Goal: Task Accomplishment & Management: Complete application form

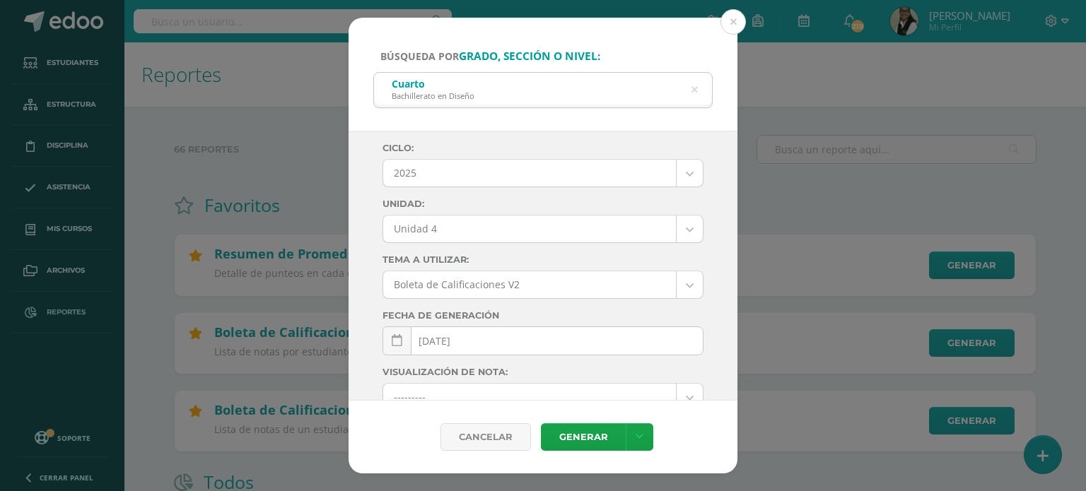
select select "Unidad 4"
click at [736, 22] on button at bounding box center [732, 21] width 25 height 25
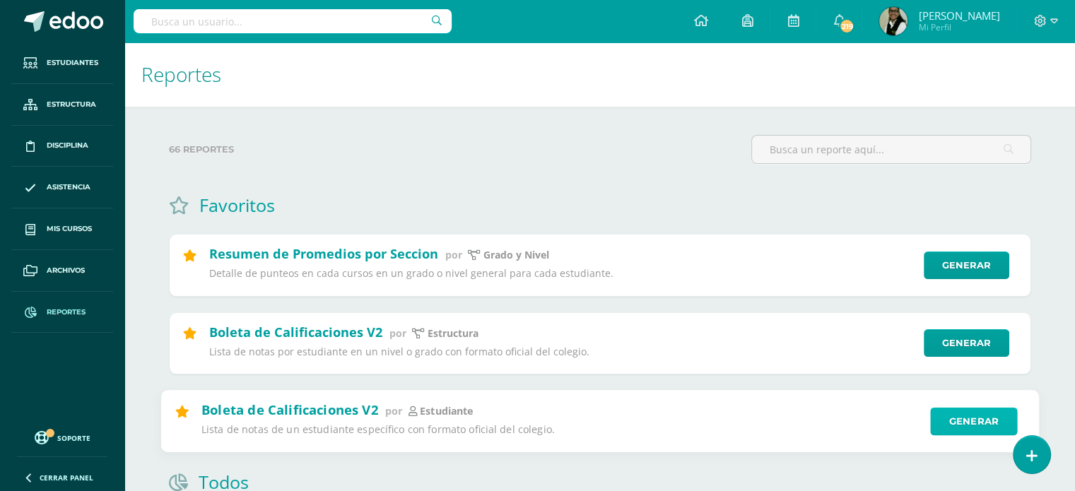
click at [967, 421] on link "Generar" at bounding box center [973, 421] width 87 height 28
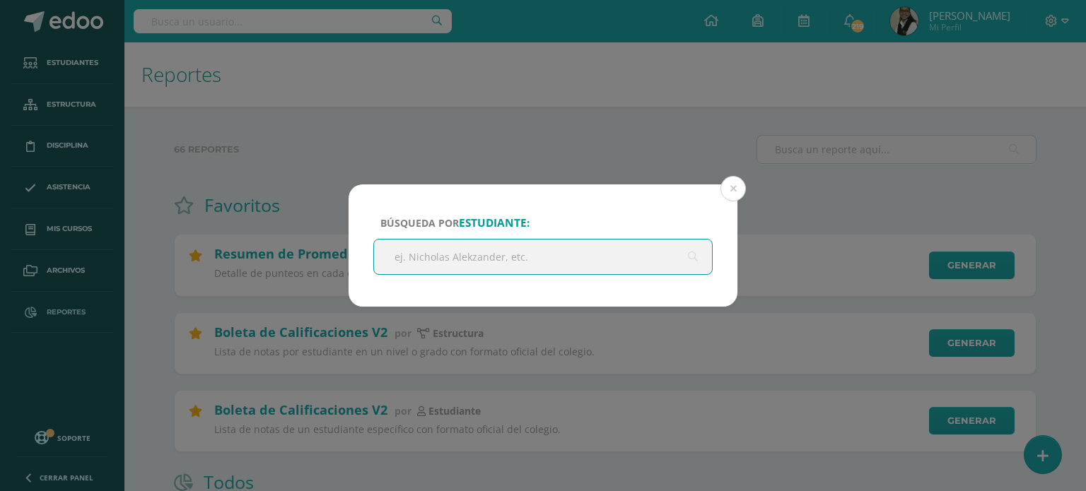
click at [599, 258] on input "text" at bounding box center [543, 257] width 338 height 35
click at [632, 264] on input "text" at bounding box center [543, 257] width 338 height 35
type input "estefania arreaga"
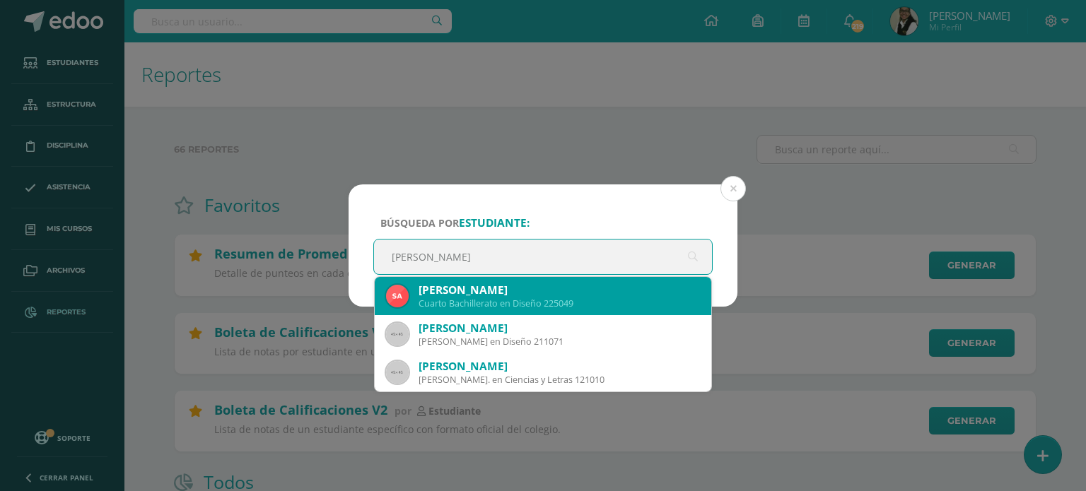
click at [489, 305] on div "Cuarto Bachillerato en Diseño 225049" at bounding box center [558, 304] width 281 height 12
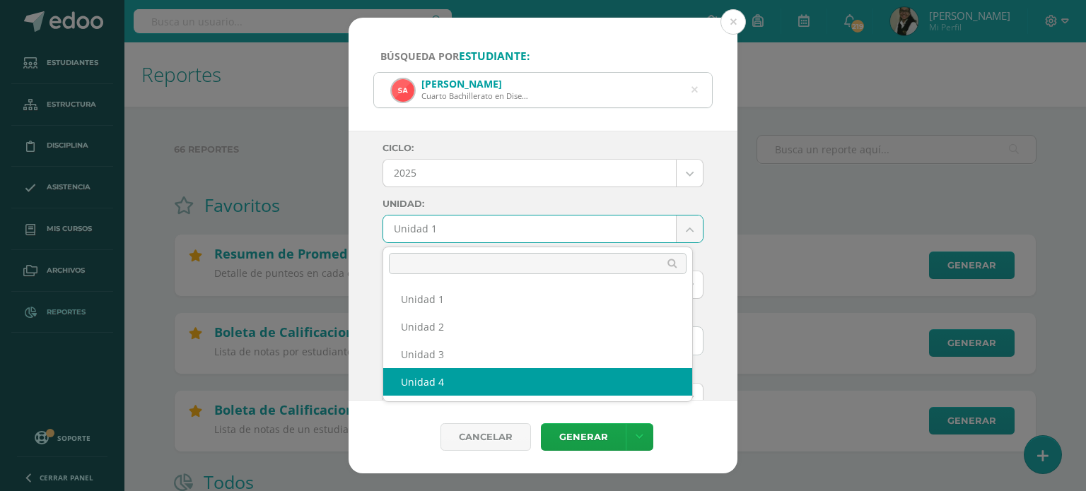
select select "Unidad 4"
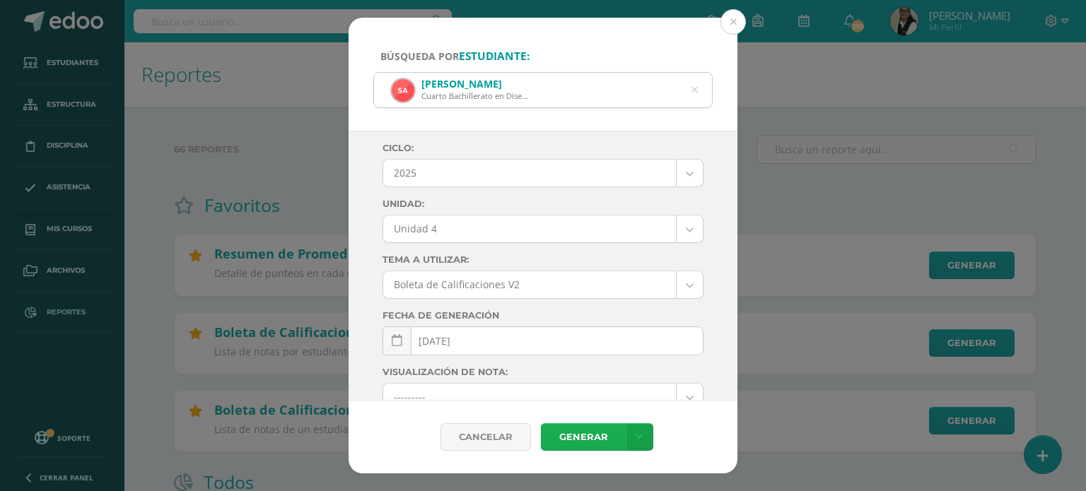
click at [594, 435] on link "Generar" at bounding box center [583, 437] width 85 height 28
click at [734, 22] on button at bounding box center [732, 21] width 25 height 25
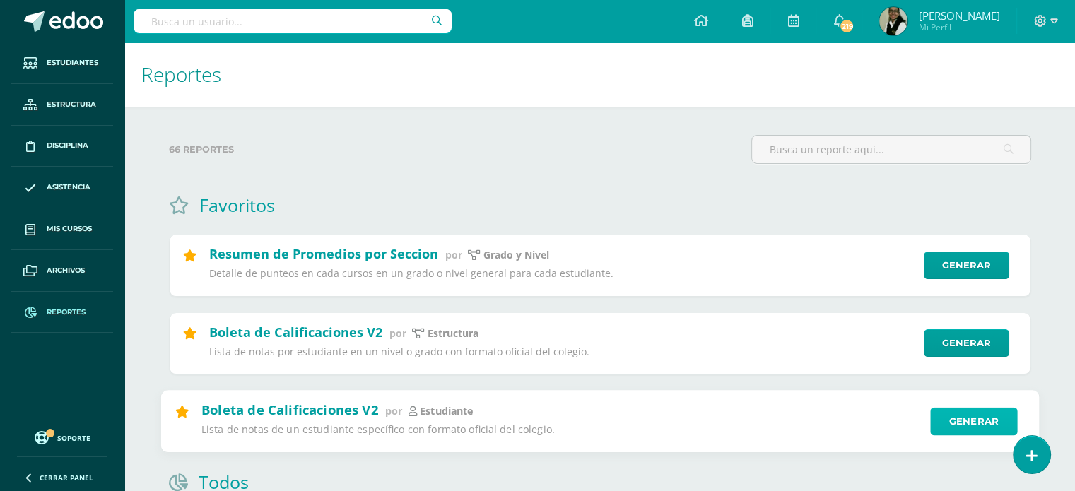
click at [970, 427] on link "Generar" at bounding box center [973, 421] width 87 height 28
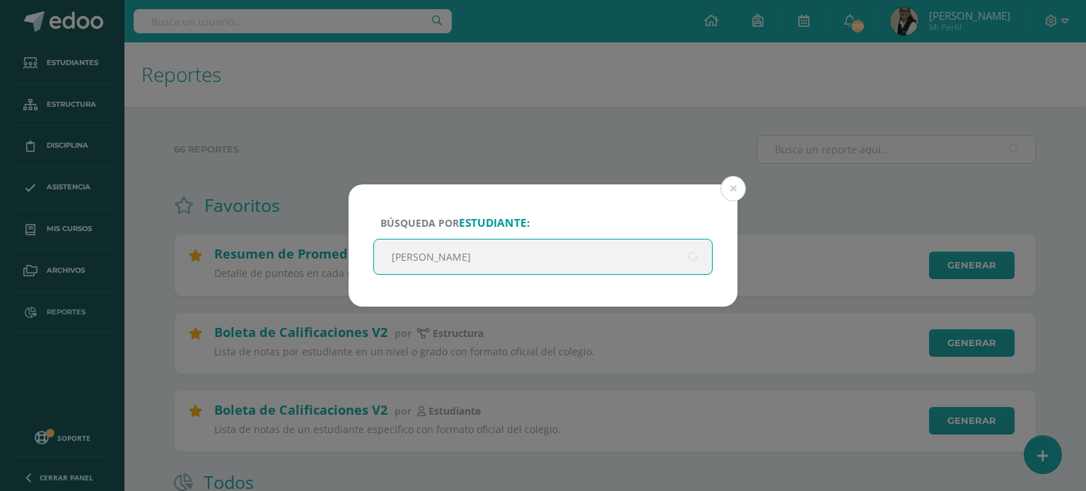
type input "estefania arrea"
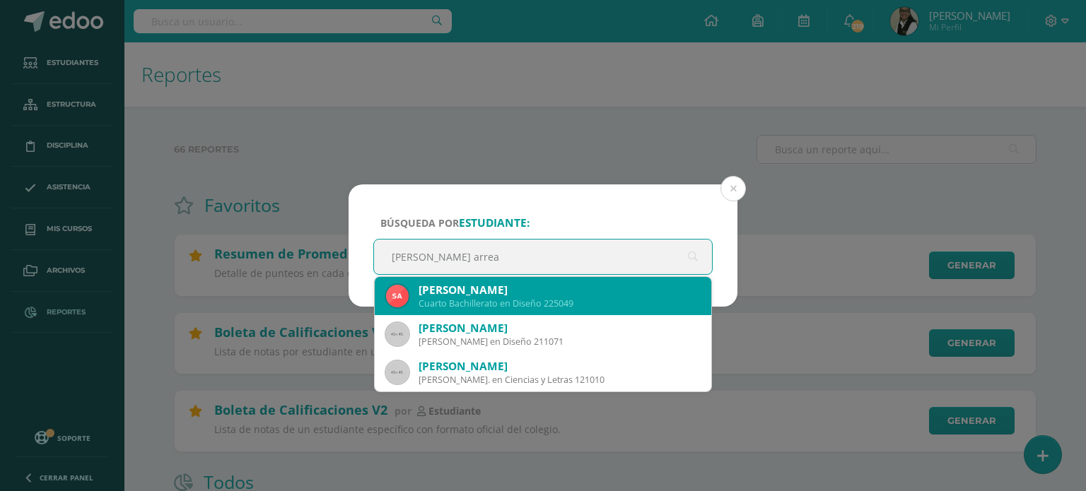
click at [565, 295] on div "Silvia Estefanía Arreaga Callejas" at bounding box center [558, 290] width 281 height 15
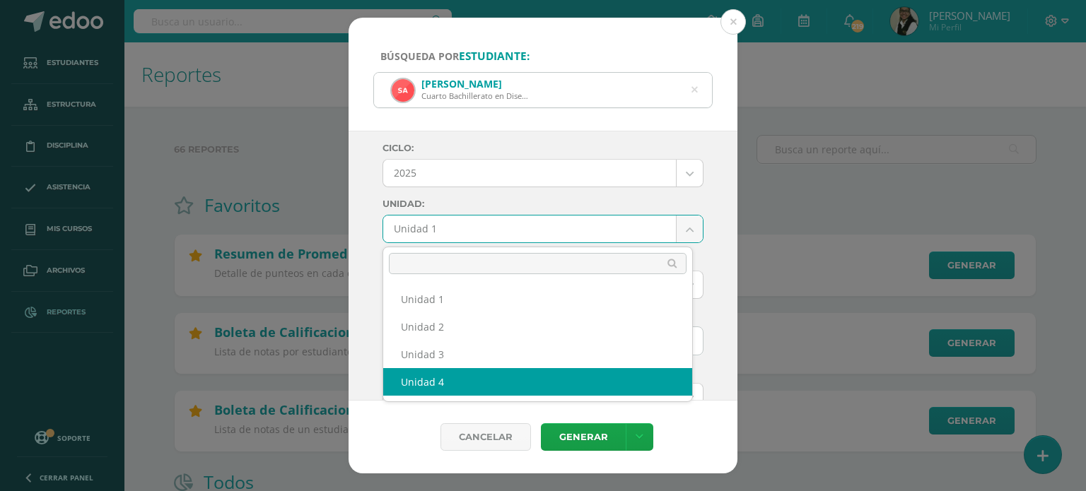
select select "Unidad 4"
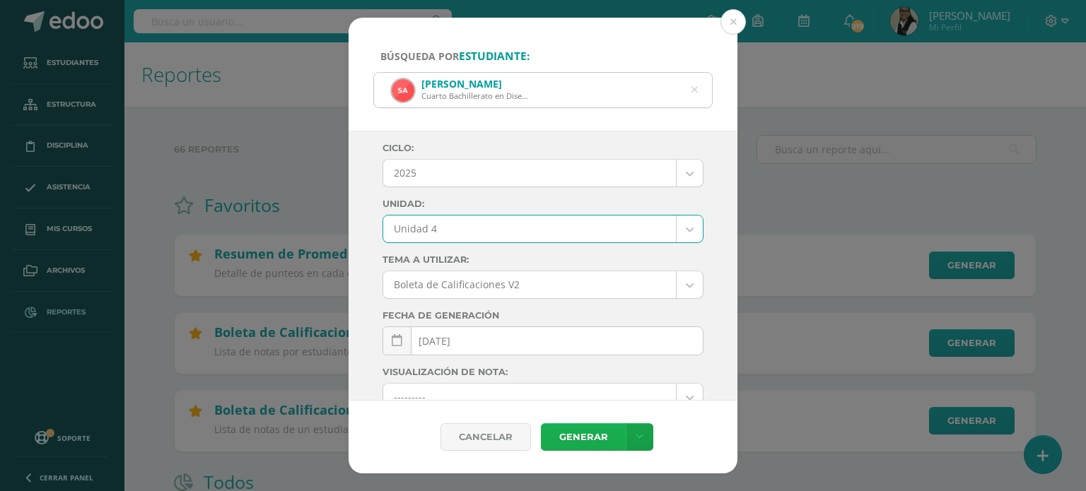
click at [591, 437] on link "Generar" at bounding box center [583, 437] width 85 height 28
click at [695, 88] on icon at bounding box center [694, 90] width 6 height 36
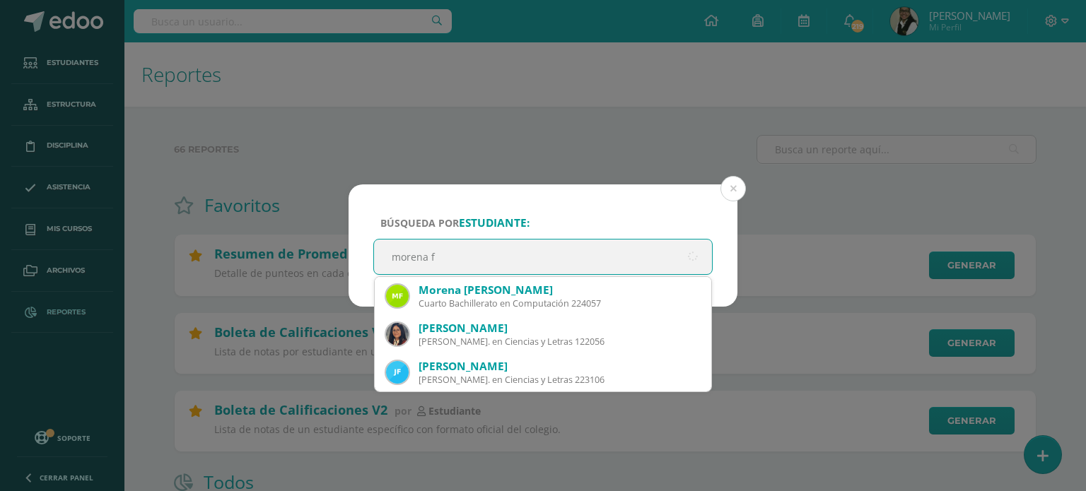
type input "morena fi"
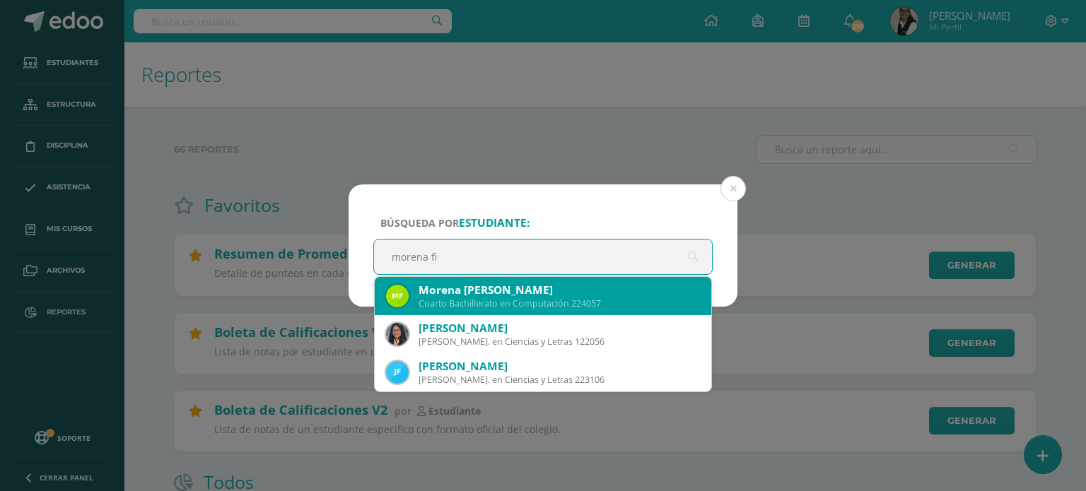
click at [554, 291] on div "Morena Ana Valentina Figueróa Carrascosa" at bounding box center [558, 290] width 281 height 15
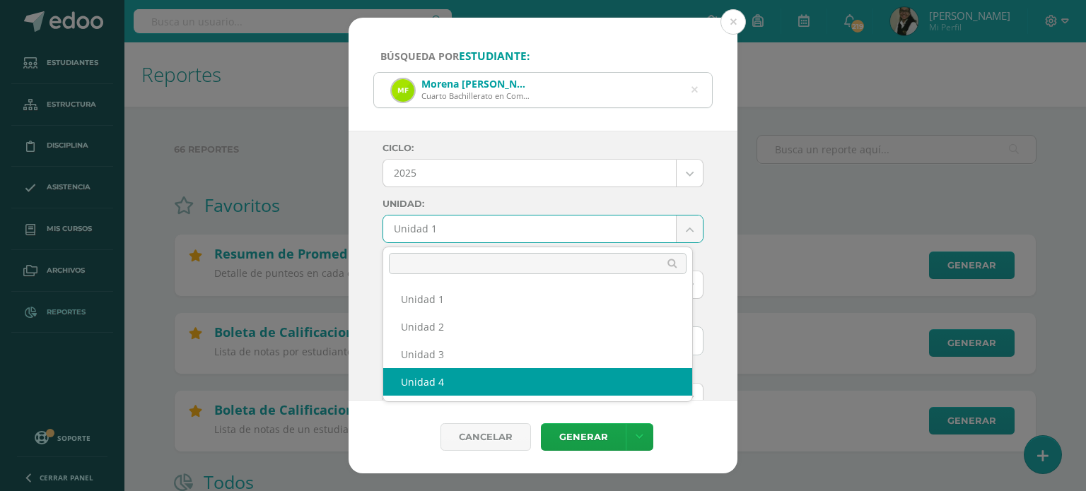
select select "Unidad 4"
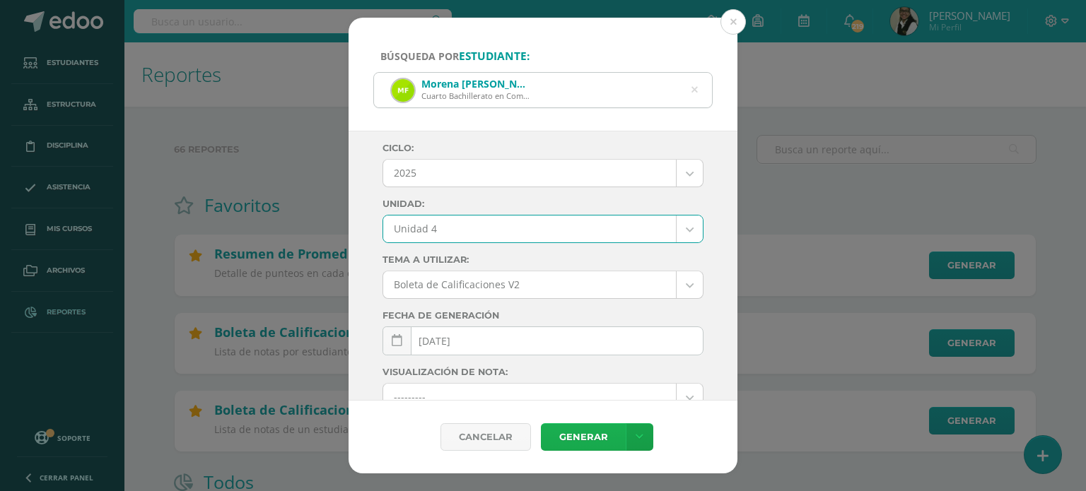
click at [601, 435] on link "Generar" at bounding box center [583, 437] width 85 height 28
click at [695, 87] on icon at bounding box center [694, 91] width 30 height 30
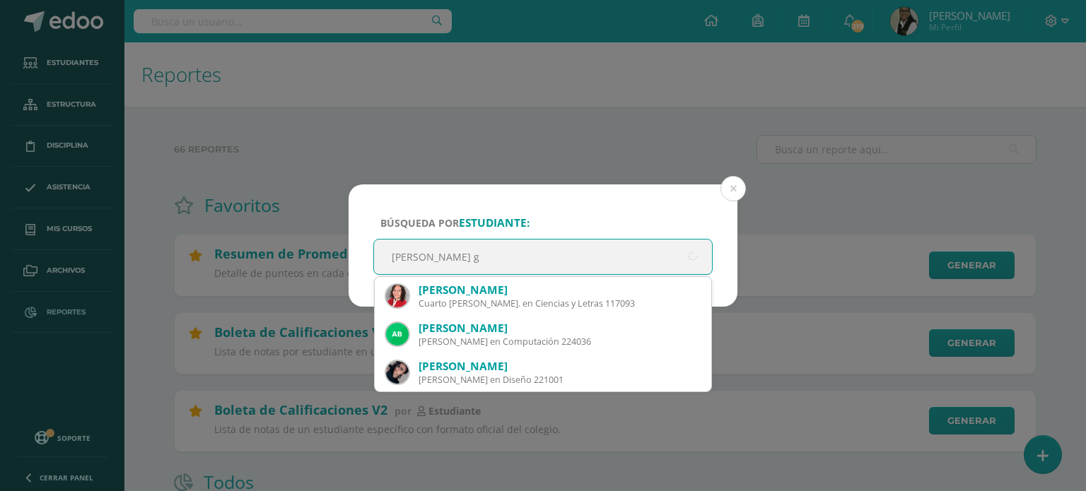
type input "rosaura go"
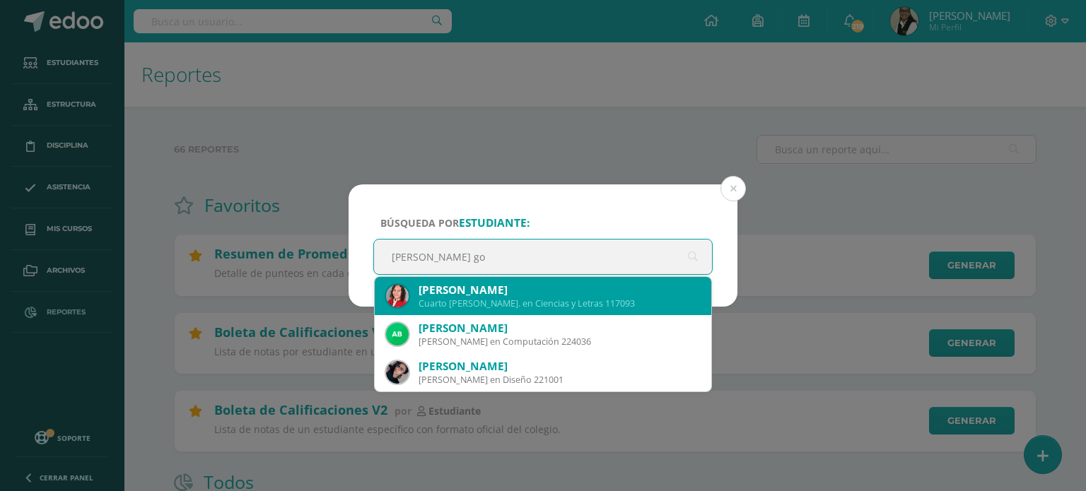
click at [465, 300] on div "Cuarto Bach. en Ciencias y Letras 117093" at bounding box center [558, 304] width 281 height 12
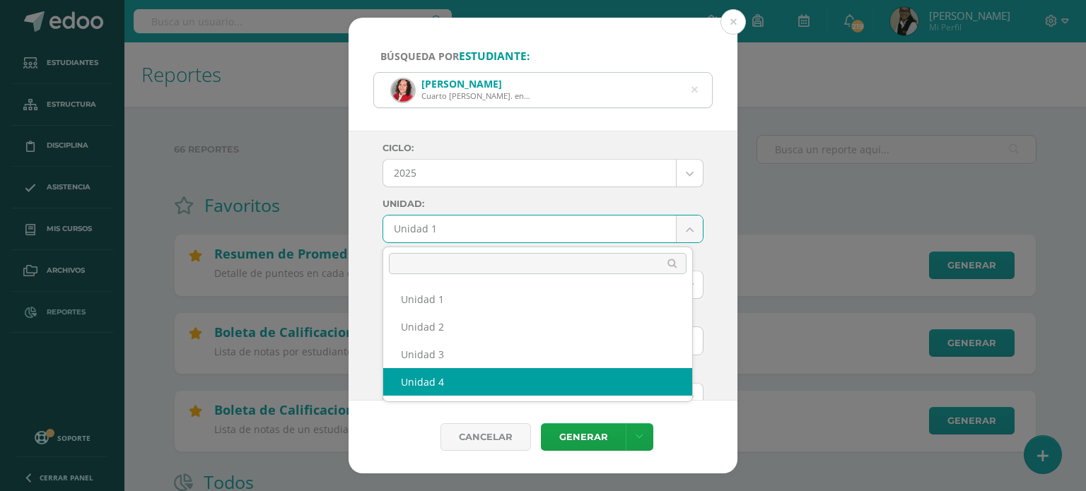
select select "Unidad 4"
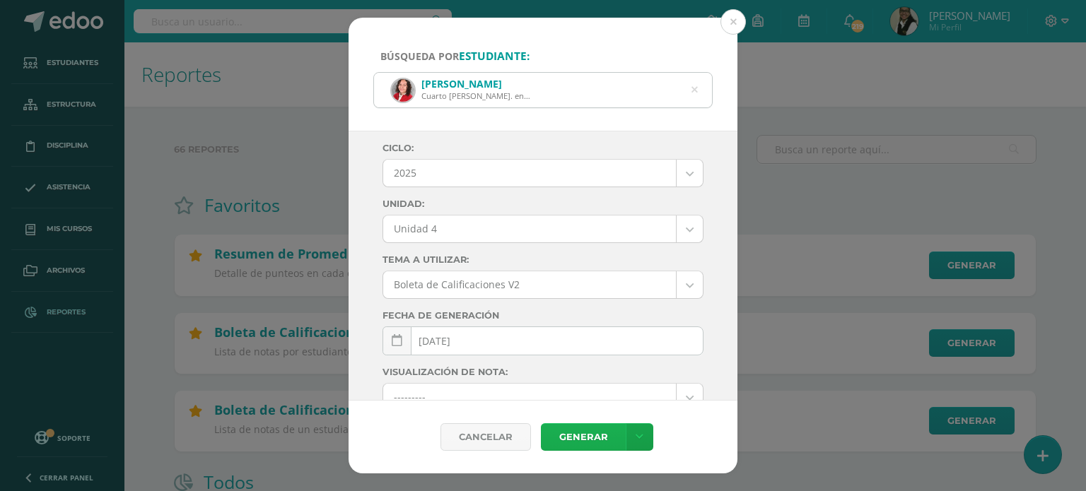
click at [609, 431] on link "Generar" at bounding box center [583, 437] width 85 height 28
click at [732, 16] on button at bounding box center [732, 21] width 25 height 25
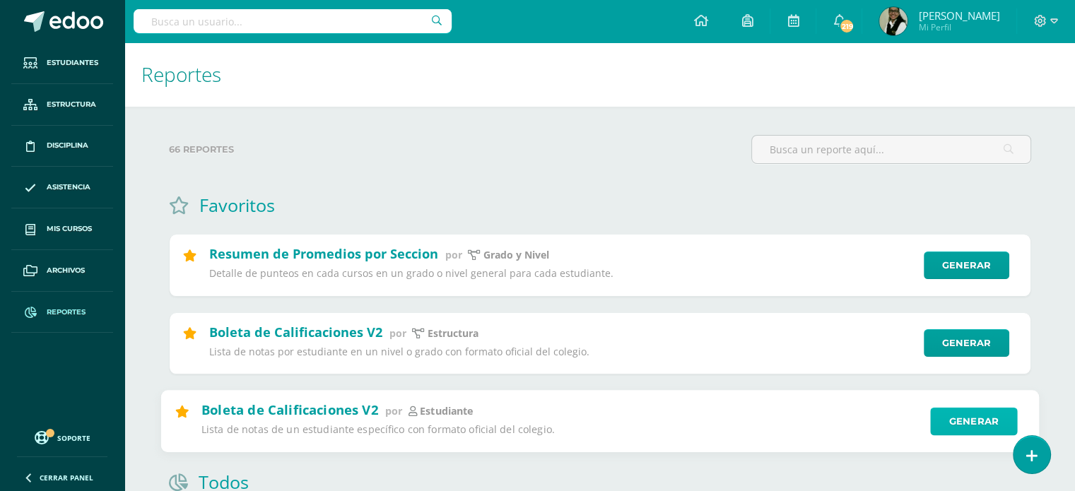
click at [953, 426] on link "Generar" at bounding box center [973, 421] width 87 height 28
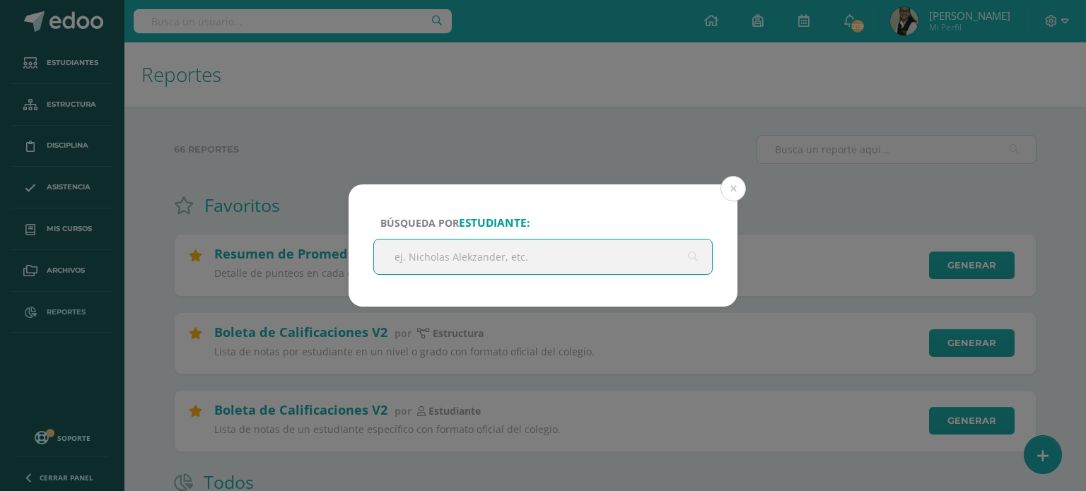
click at [616, 254] on input "text" at bounding box center [543, 257] width 338 height 35
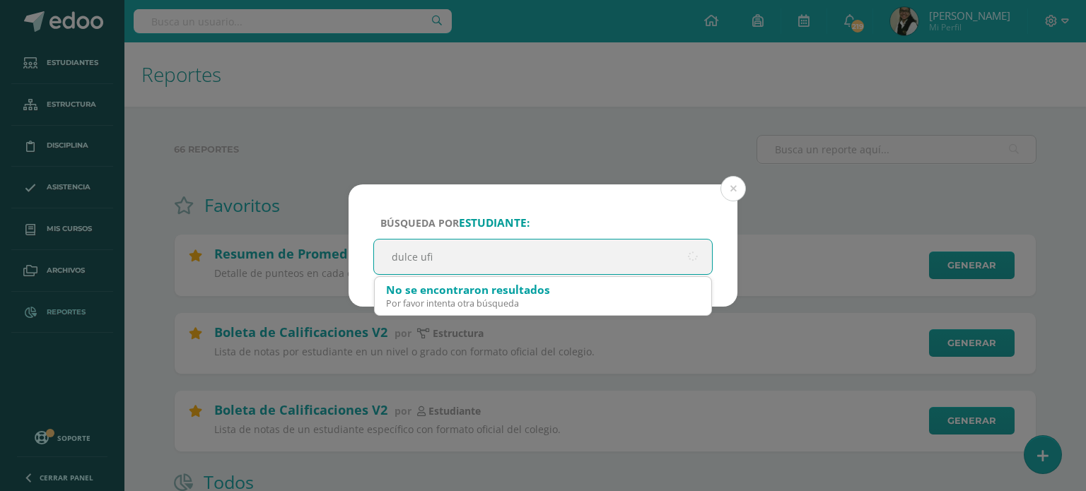
type input "dulce ufio"
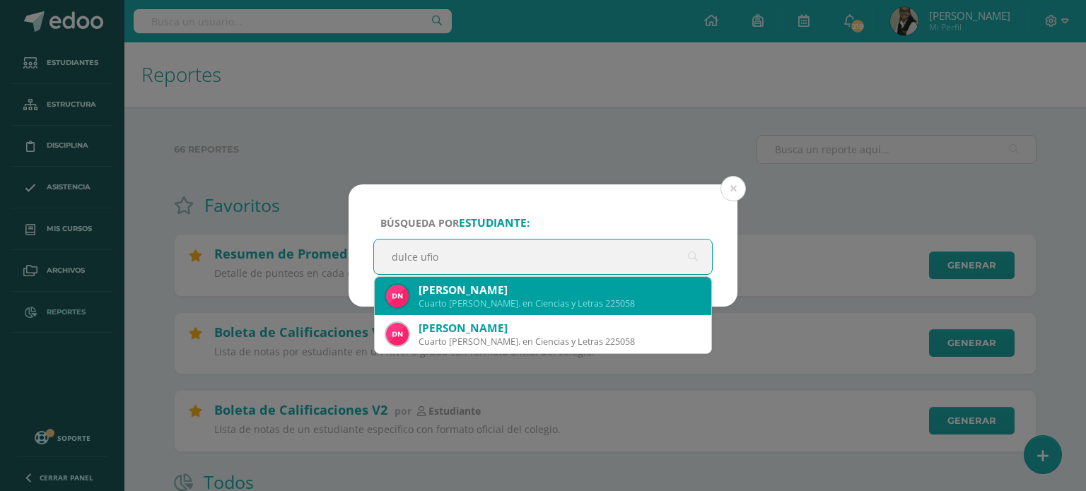
click at [604, 296] on div "Dulce Andrea Nufio Quiñonez" at bounding box center [558, 290] width 281 height 15
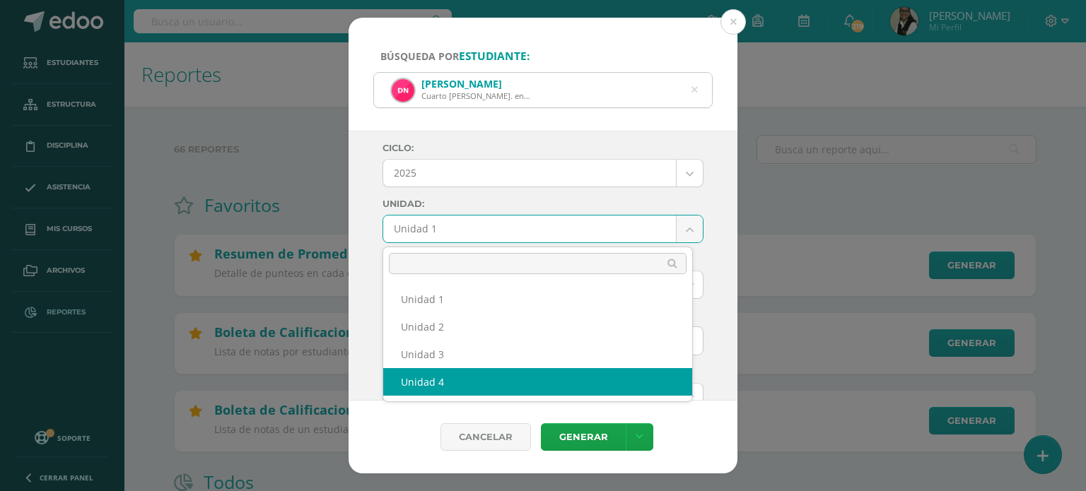
select select "Unidad 4"
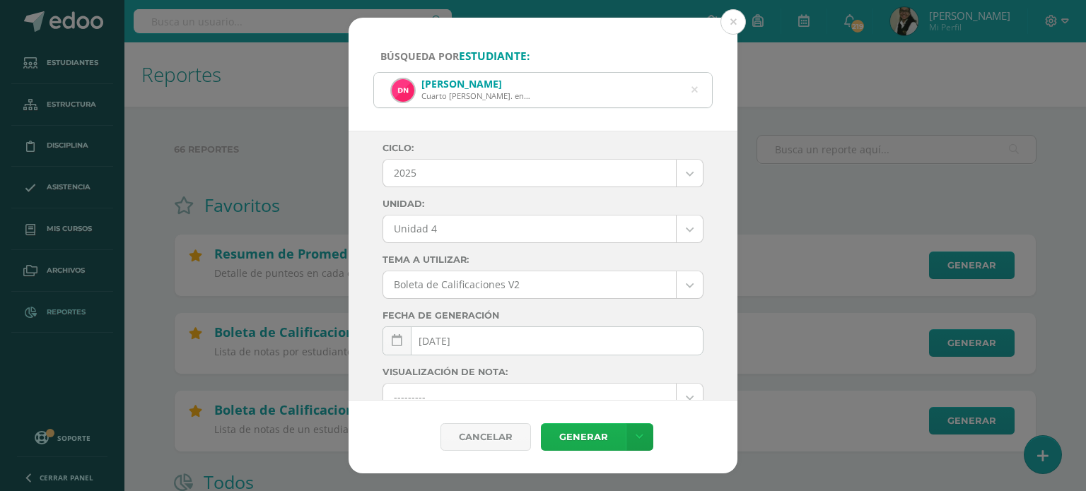
click at [594, 437] on link "Generar" at bounding box center [583, 437] width 85 height 28
click at [699, 95] on div "Dulce Andrea Nufio Quiñonez Cuarto Bach. en Ciencias y Letras 225058" at bounding box center [543, 90] width 338 height 35
click at [699, 92] on div "Dulce Andrea Nufio Quiñonez Cuarto Bach. en Ciencias y Letras 225058" at bounding box center [543, 90] width 338 height 35
click at [695, 90] on icon at bounding box center [694, 90] width 6 height 36
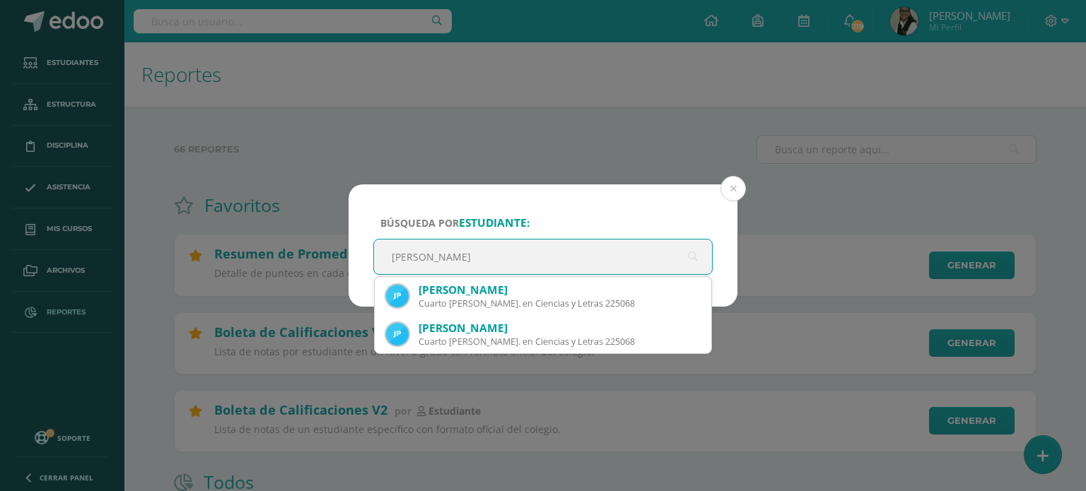
type input "nicole perez"
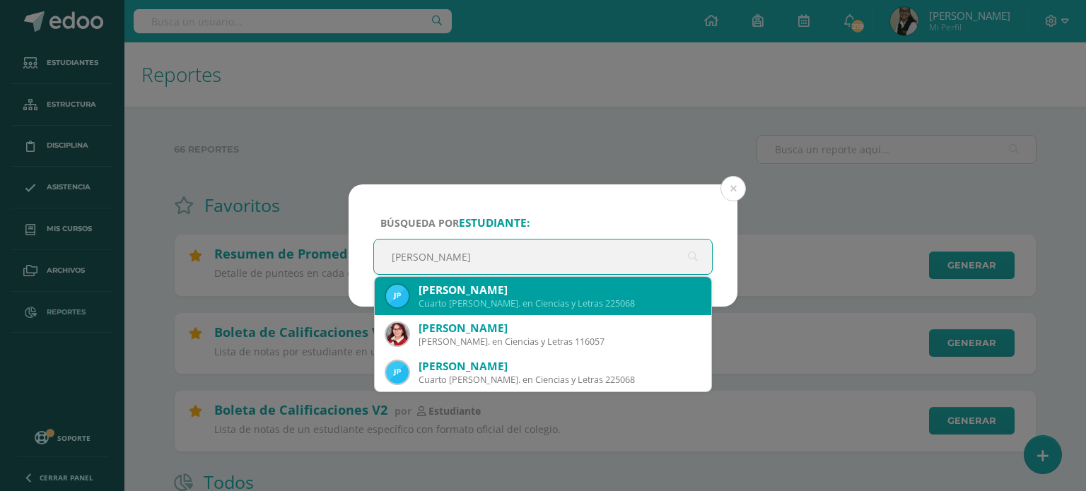
click at [565, 290] on div "Jessica Nicole Pérez Alvarado" at bounding box center [558, 290] width 281 height 15
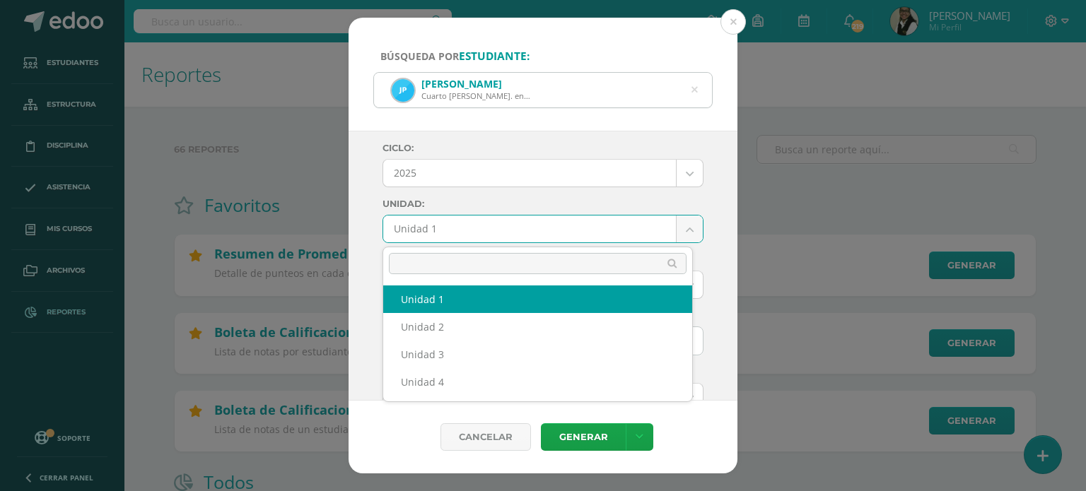
drag, startPoint x: 679, startPoint y: 228, endPoint x: 666, endPoint y: 269, distance: 42.0
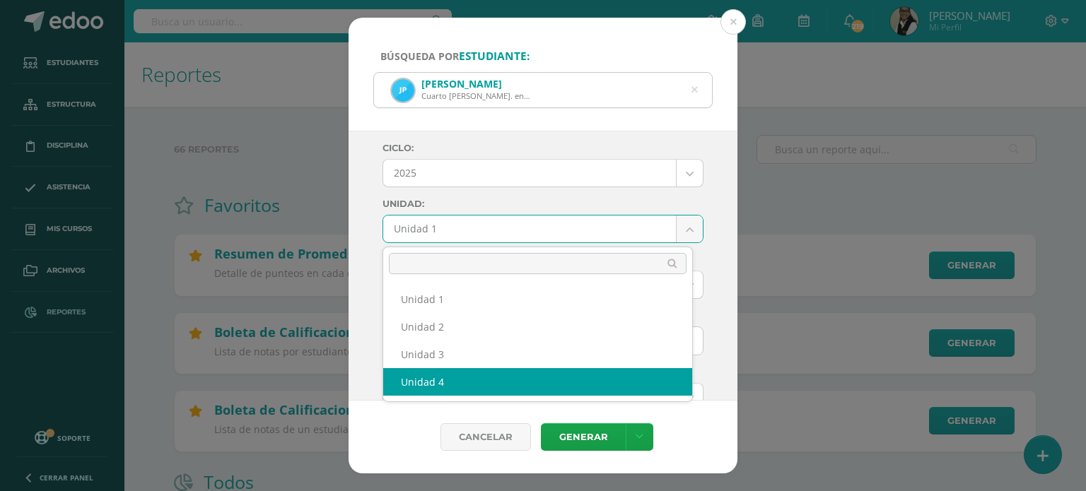
drag, startPoint x: 630, startPoint y: 379, endPoint x: 613, endPoint y: 416, distance: 41.4
select select "Unidad 4"
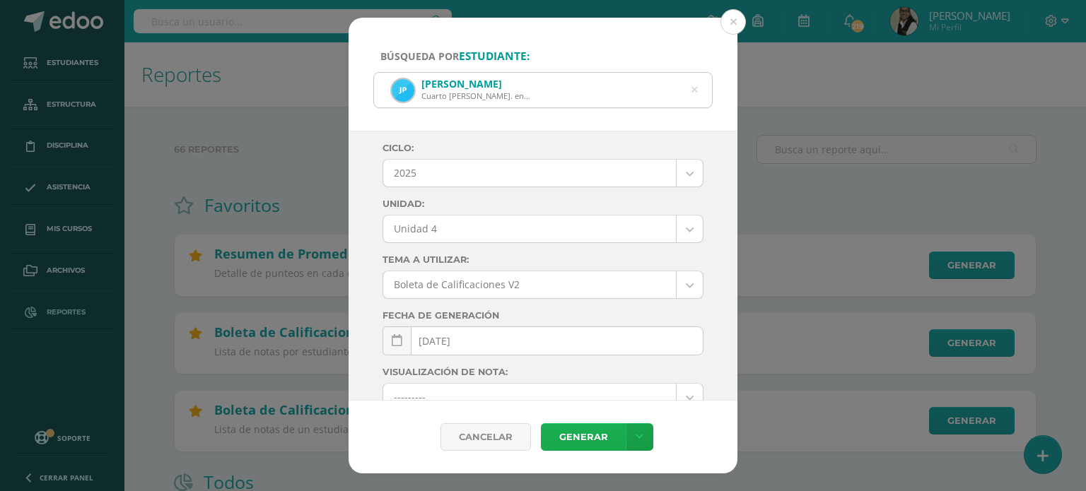
click at [602, 435] on link "Generar" at bounding box center [583, 437] width 85 height 28
click at [692, 88] on icon at bounding box center [694, 91] width 30 height 30
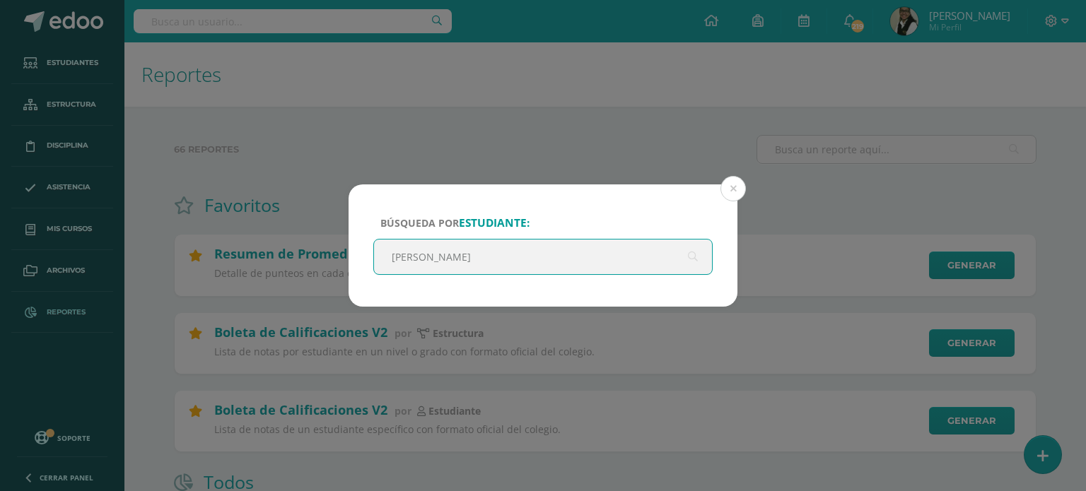
type input "sofia pineda"
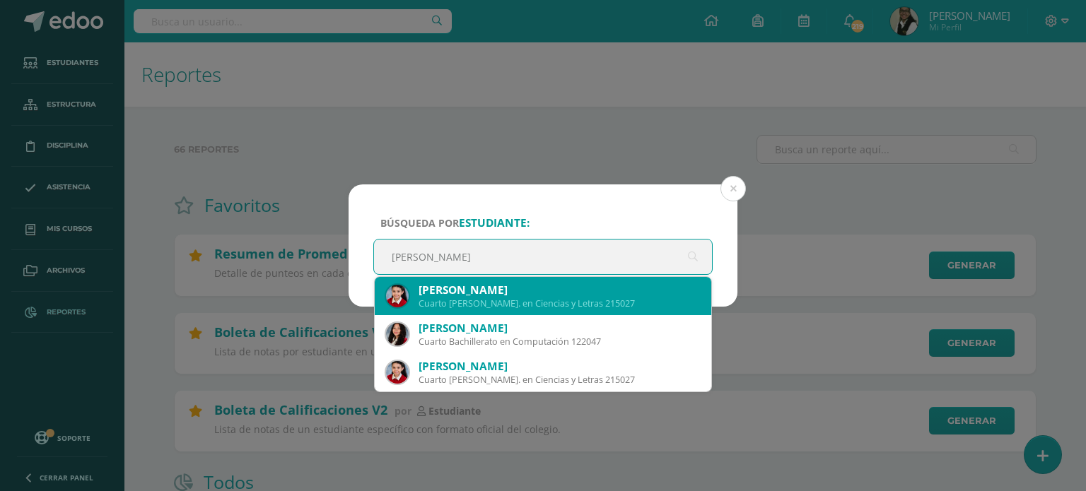
click at [582, 296] on div "Sofia Gabriela Pineda Girón" at bounding box center [558, 290] width 281 height 15
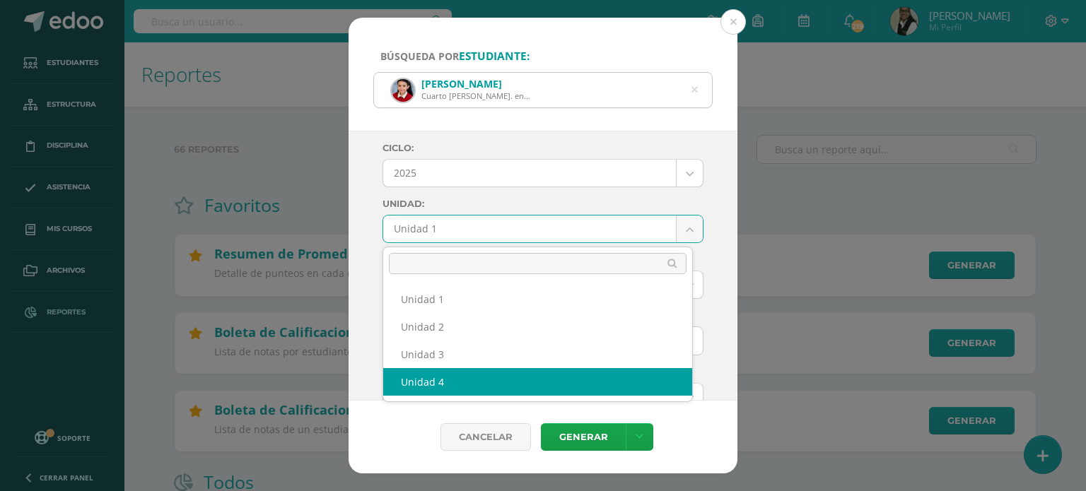
select select "Unidad 4"
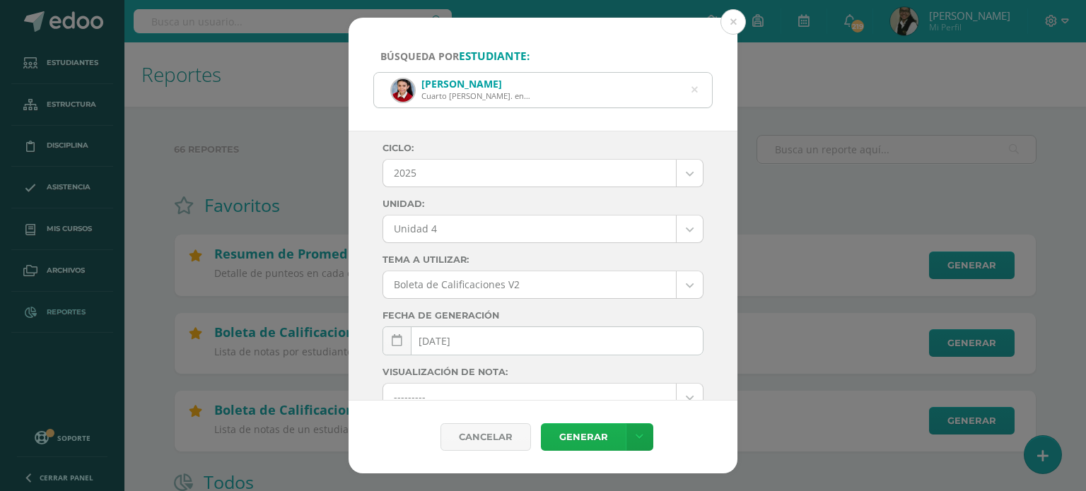
click at [594, 439] on link "Generar" at bounding box center [583, 437] width 85 height 28
click at [732, 26] on button at bounding box center [732, 21] width 25 height 25
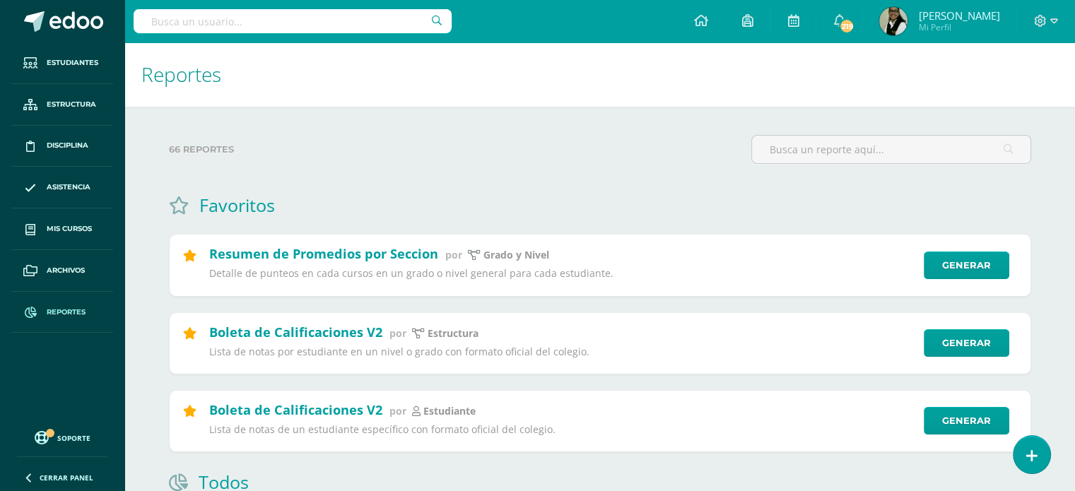
click at [308, 17] on input "text" at bounding box center [293, 21] width 318 height 24
click at [255, 25] on input "text" at bounding box center [293, 21] width 318 height 24
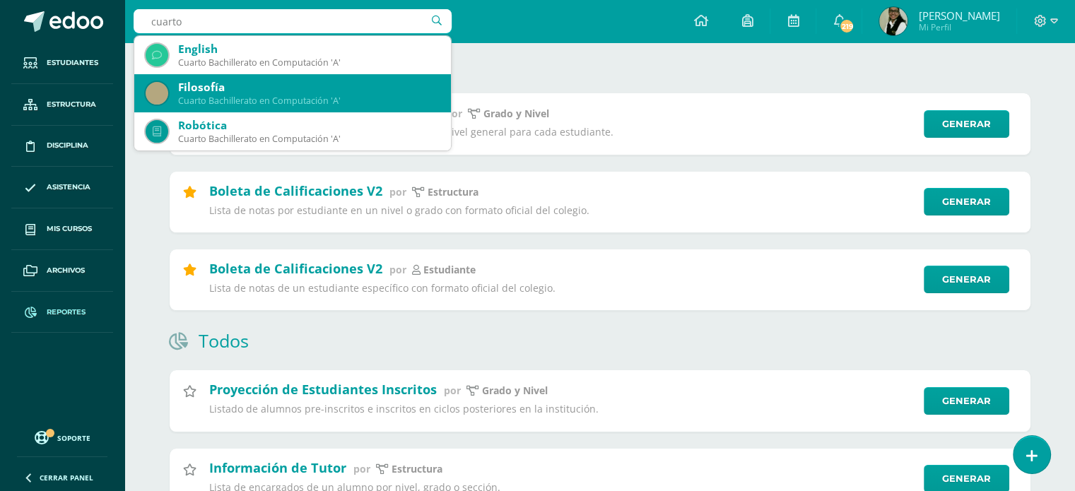
scroll to position [212, 0]
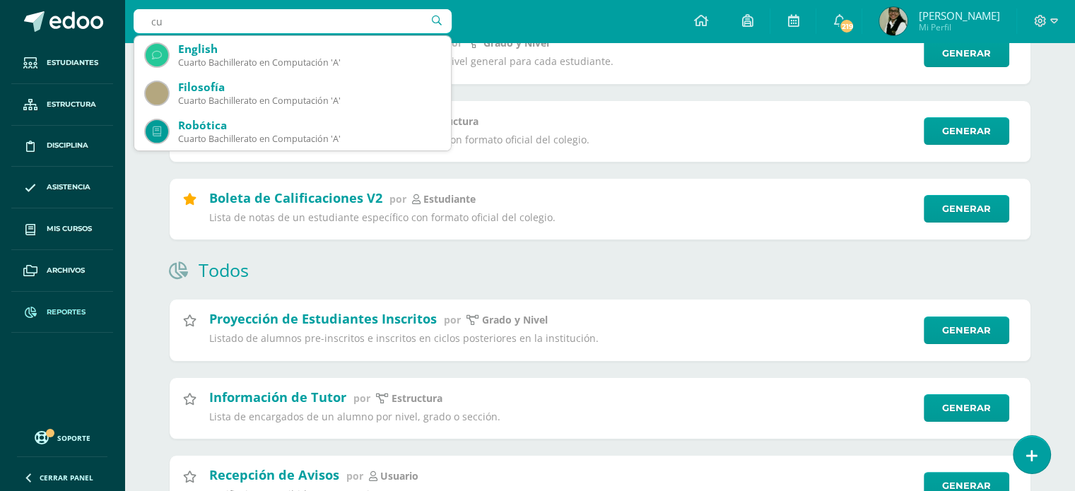
type input "c"
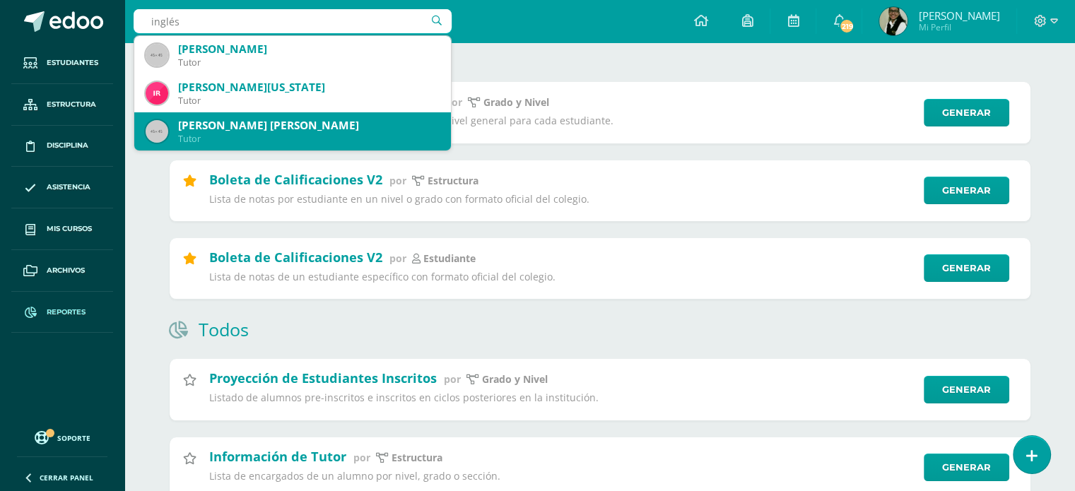
scroll to position [0, 0]
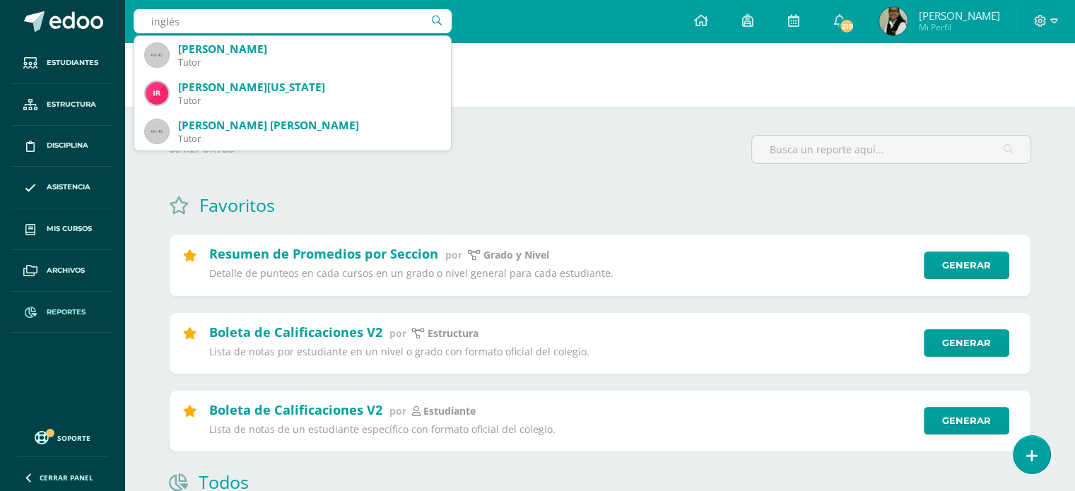
click at [217, 15] on input "inglés" at bounding box center [293, 21] width 318 height 24
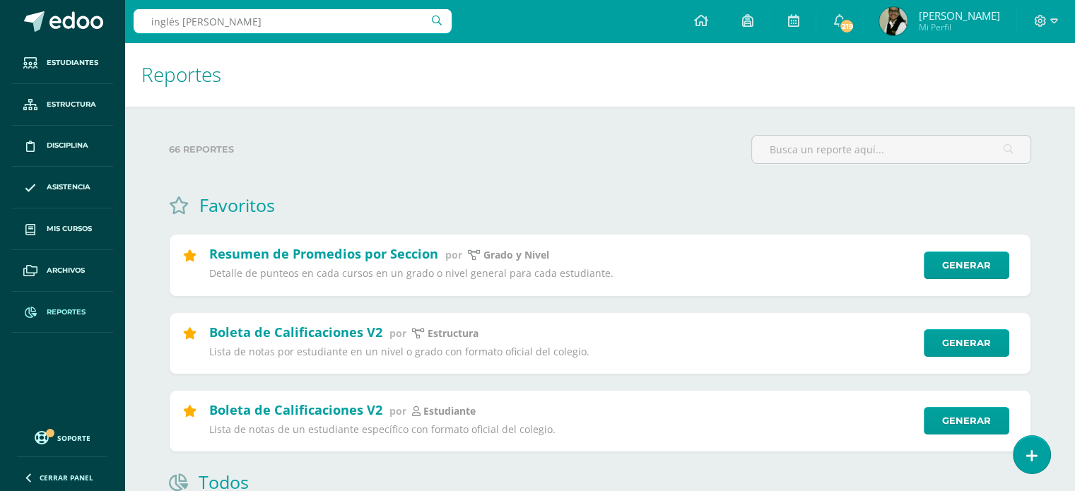
click at [176, 23] on input "inglés ji nit" at bounding box center [293, 21] width 318 height 24
type input "ji nit"
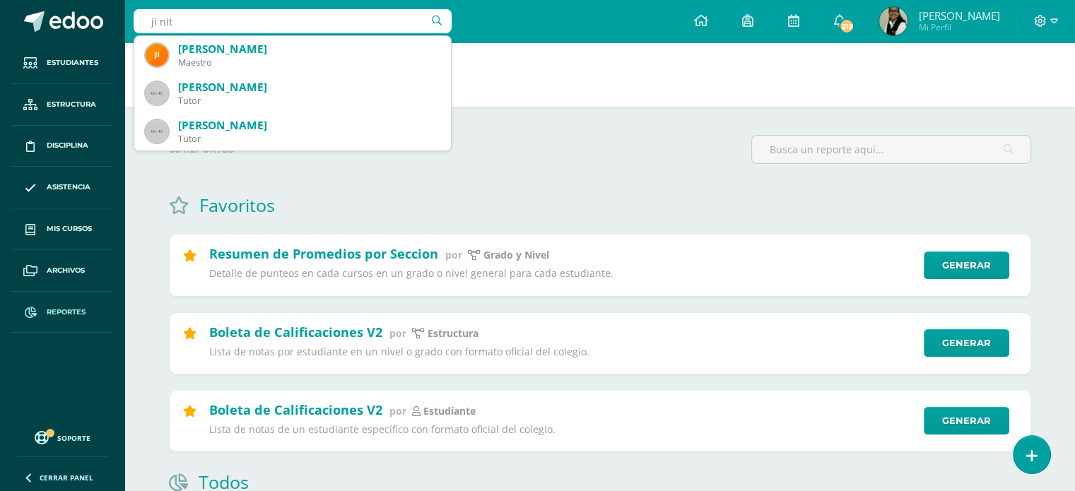
click at [204, 22] on input "ji nit" at bounding box center [293, 21] width 318 height 24
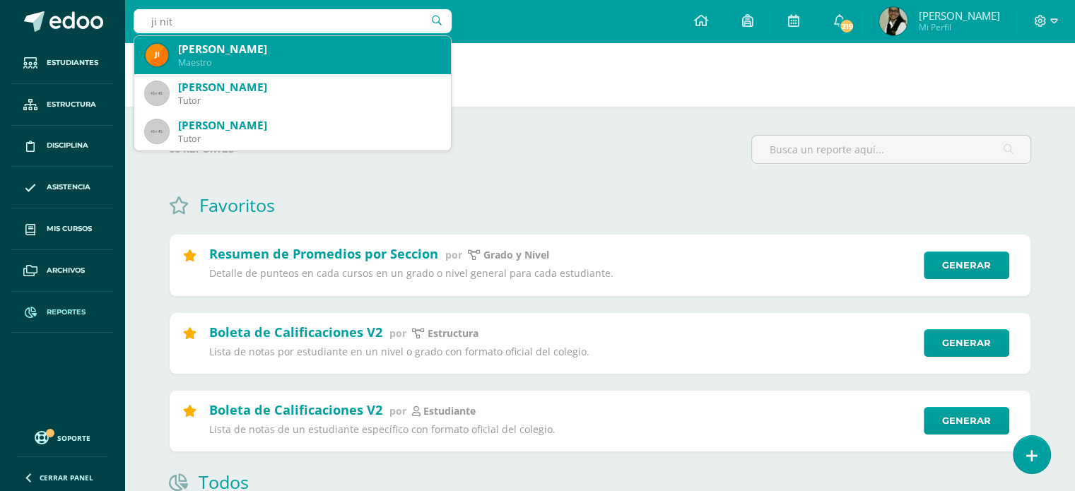
click at [200, 49] on div "Ji Nit Quan" at bounding box center [309, 49] width 262 height 15
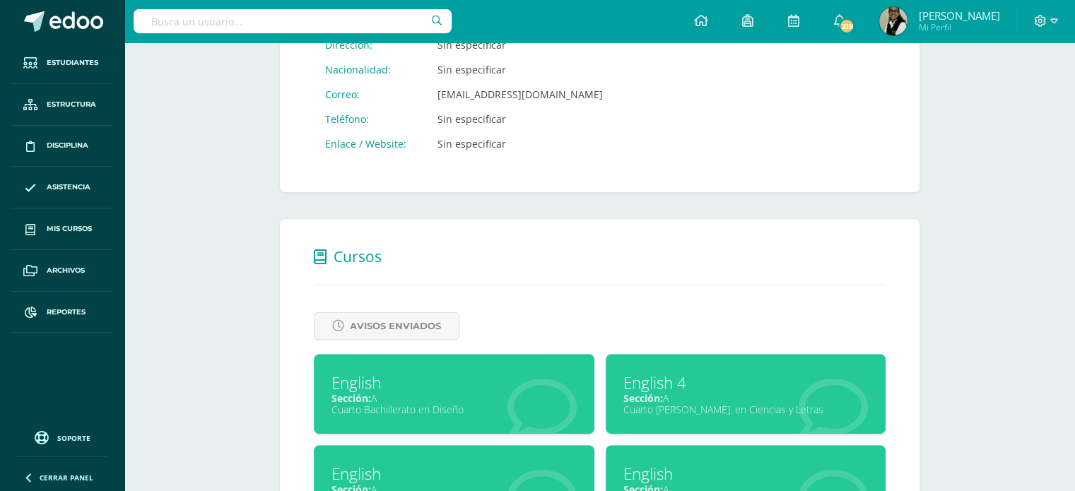
scroll to position [495, 0]
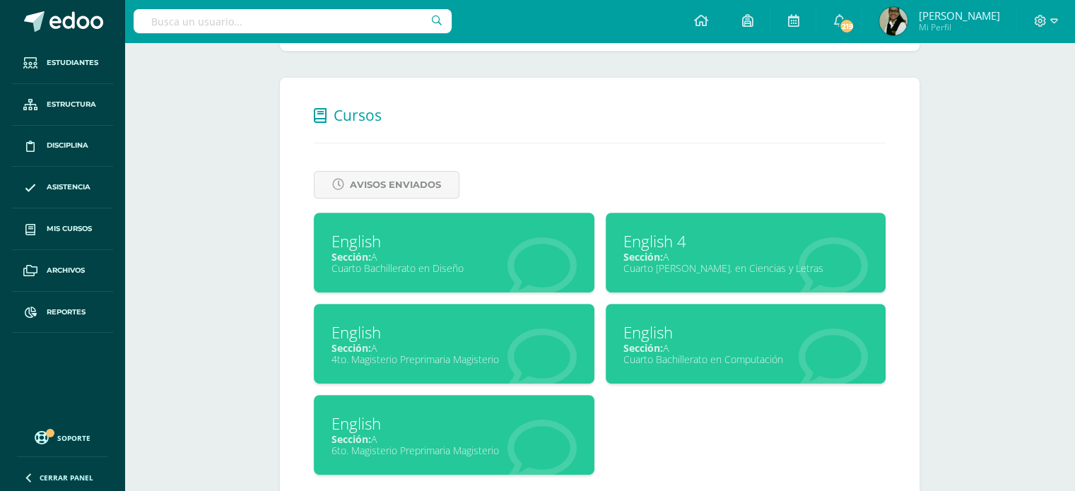
click at [727, 234] on div "English 4" at bounding box center [745, 241] width 245 height 22
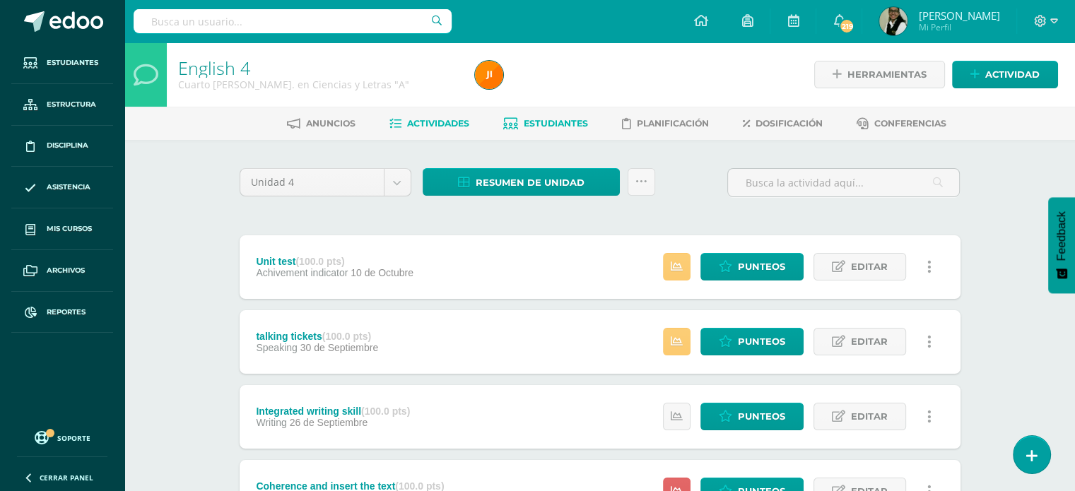
click at [527, 128] on span "Estudiantes" at bounding box center [556, 123] width 64 height 11
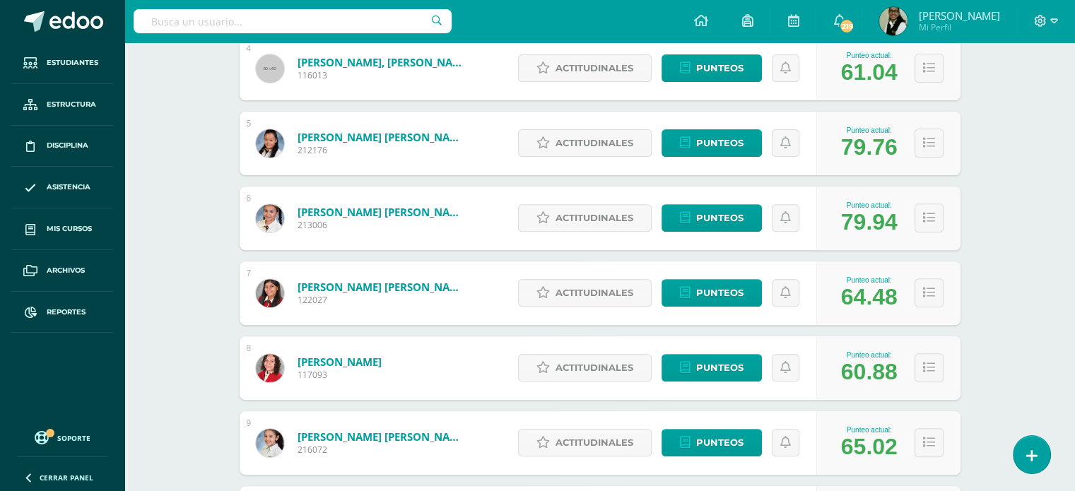
scroll to position [565, 0]
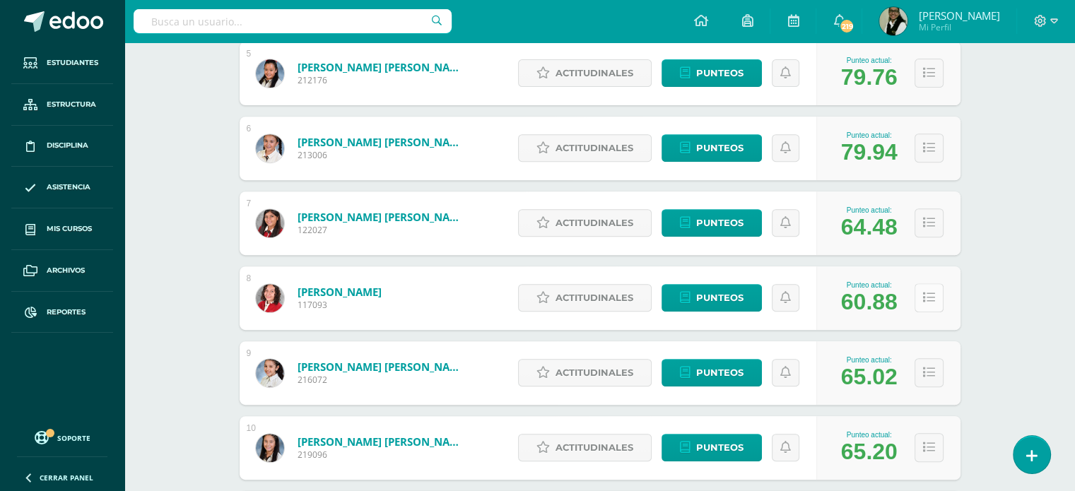
click at [924, 296] on icon at bounding box center [929, 298] width 12 height 12
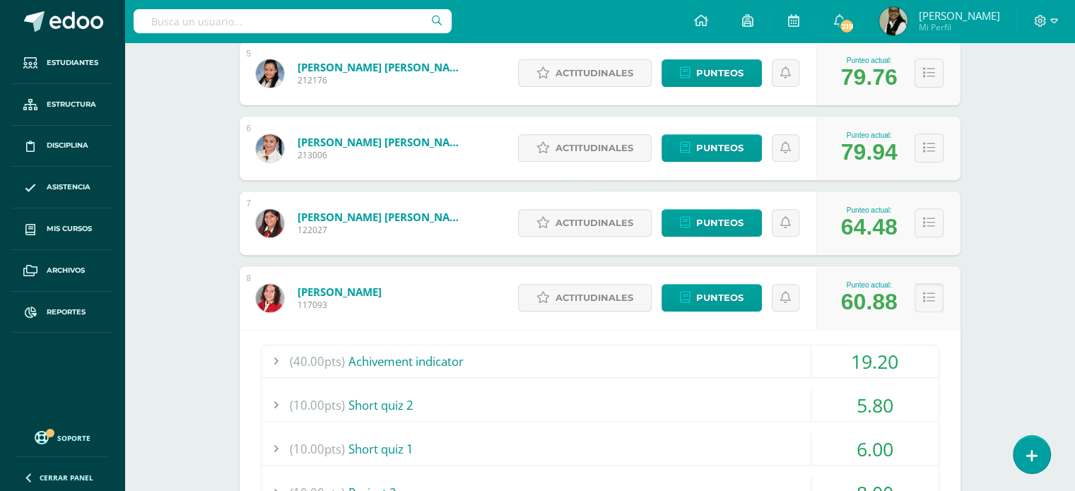
click at [930, 296] on icon at bounding box center [929, 298] width 12 height 12
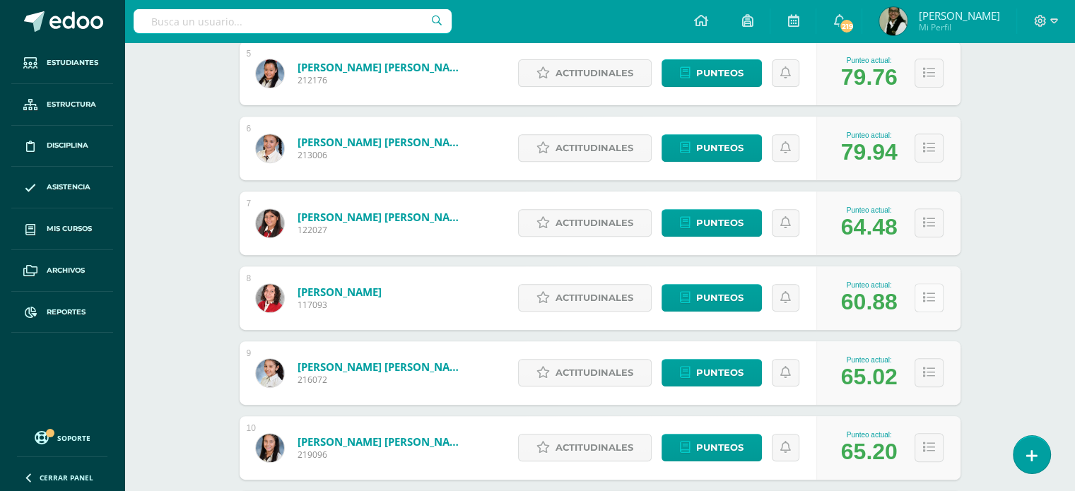
click at [930, 296] on icon at bounding box center [929, 298] width 12 height 12
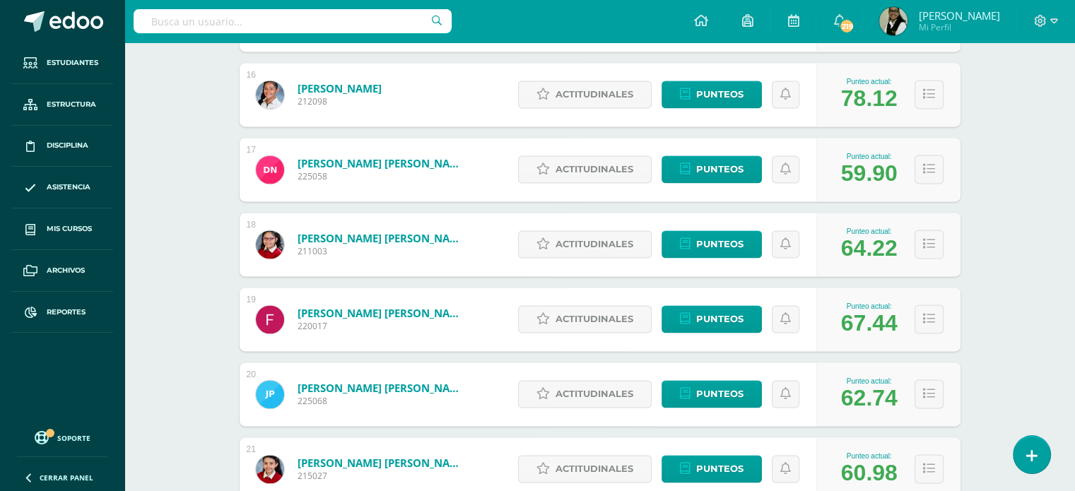
scroll to position [1979, 0]
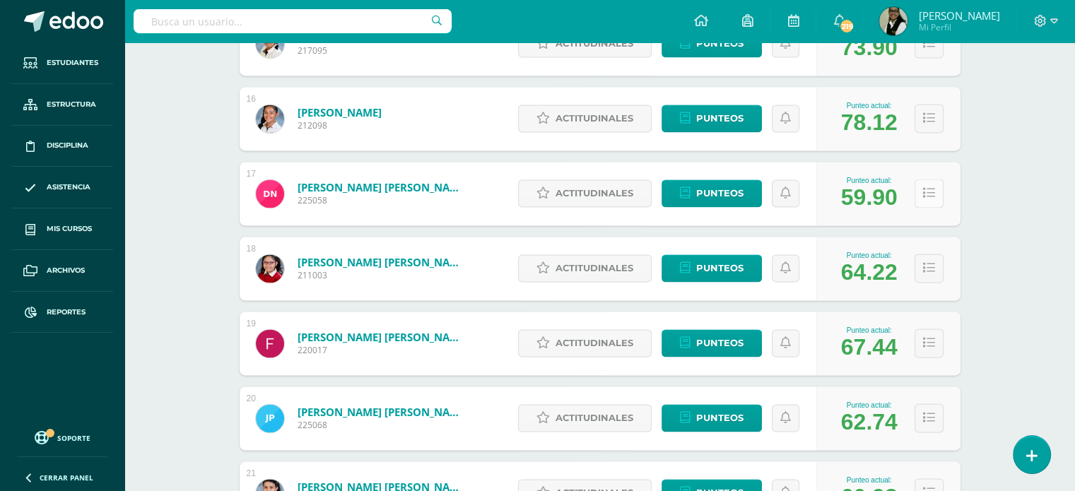
click at [923, 187] on icon at bounding box center [929, 193] width 12 height 12
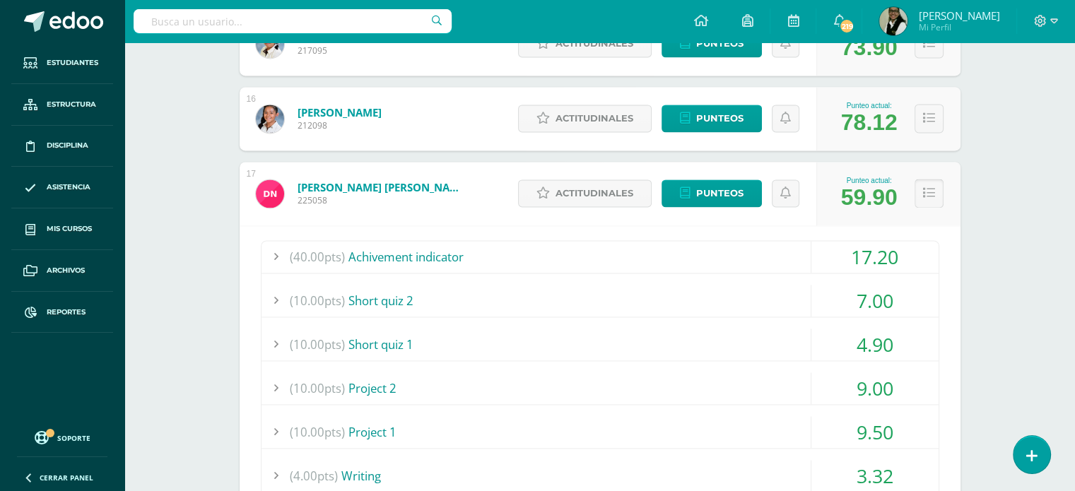
click at [928, 190] on icon at bounding box center [929, 193] width 12 height 12
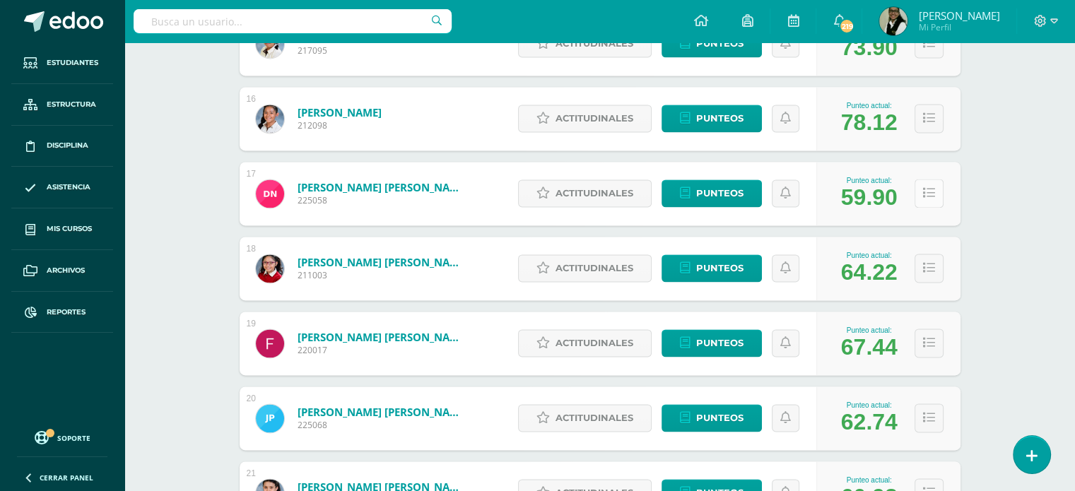
click at [926, 192] on icon at bounding box center [929, 193] width 12 height 12
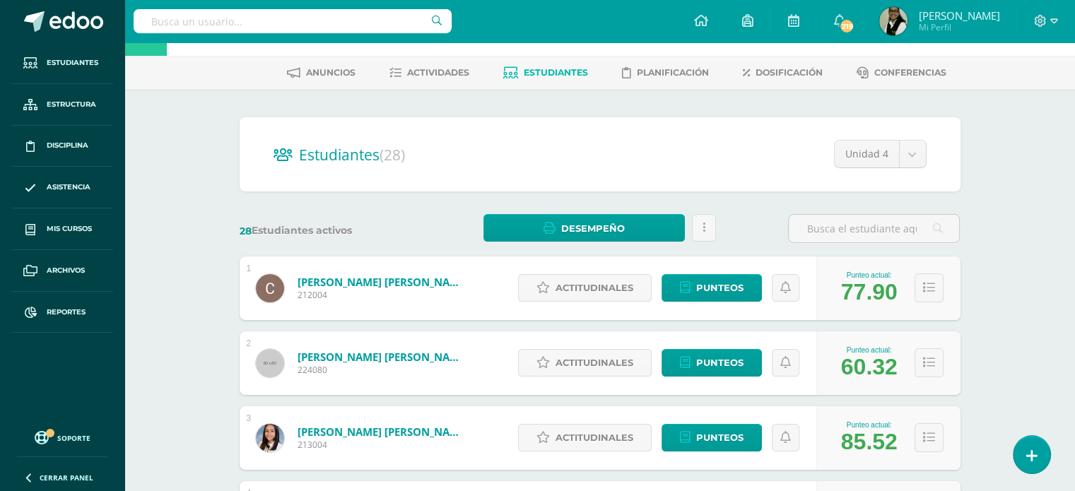
scroll to position [0, 0]
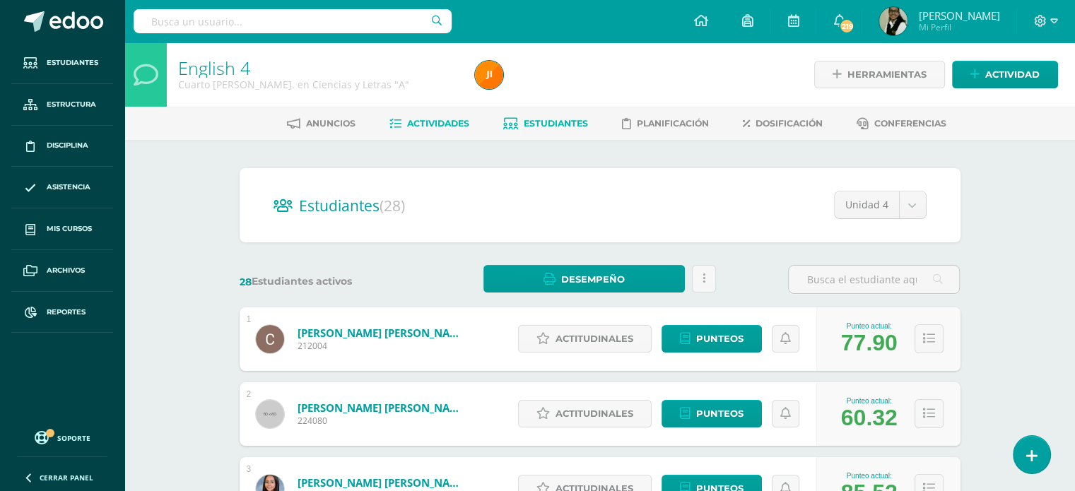
click at [422, 119] on span "Actividades" at bounding box center [438, 123] width 62 height 11
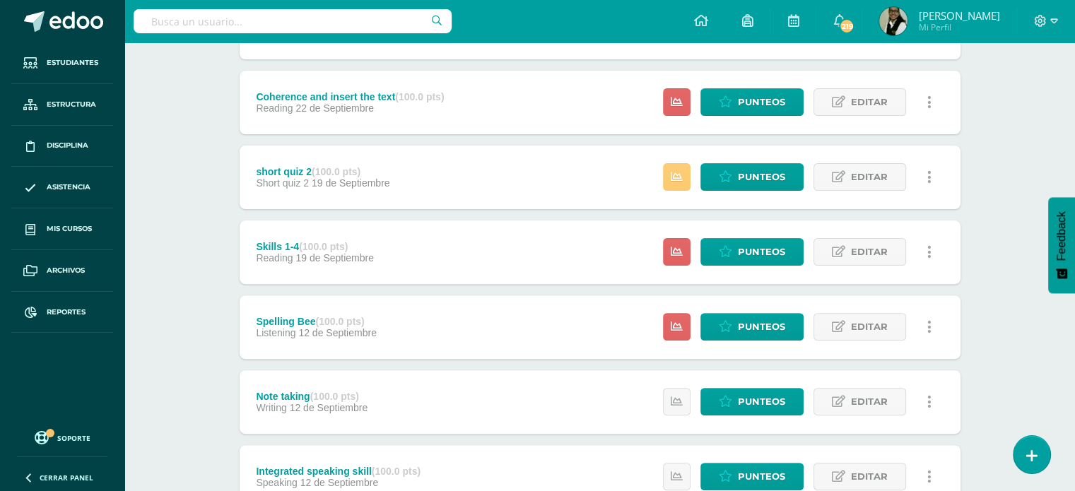
scroll to position [353, 0]
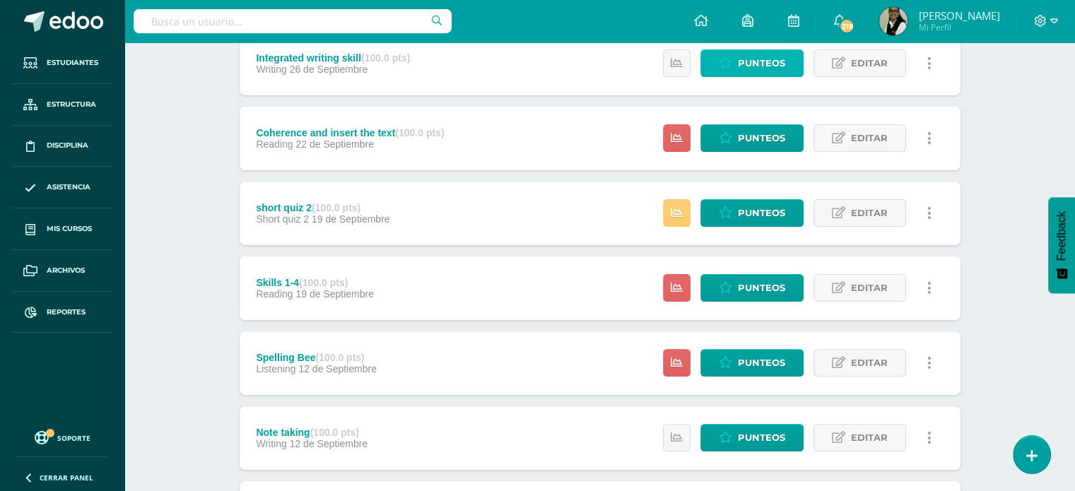
click at [753, 66] on span "Punteos" at bounding box center [761, 63] width 47 height 26
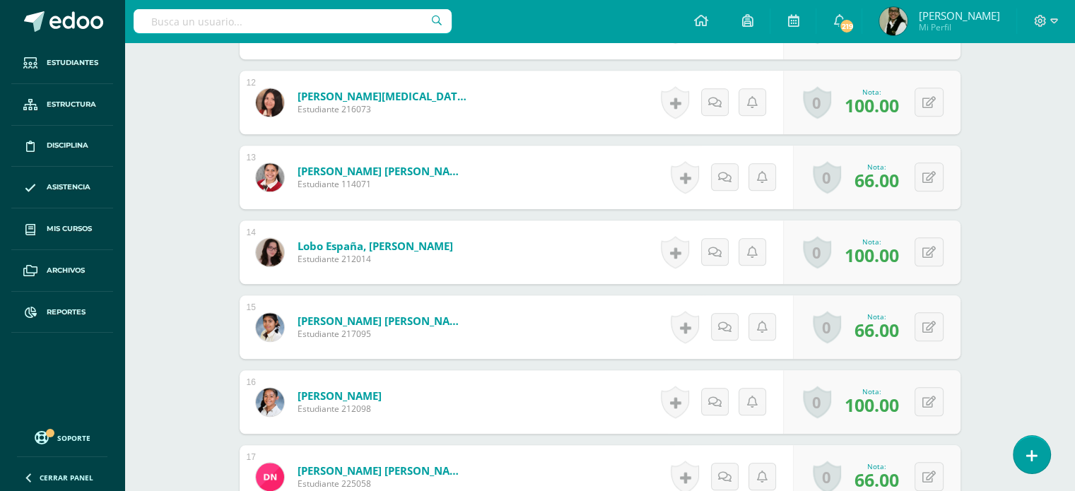
scroll to position [1344, 0]
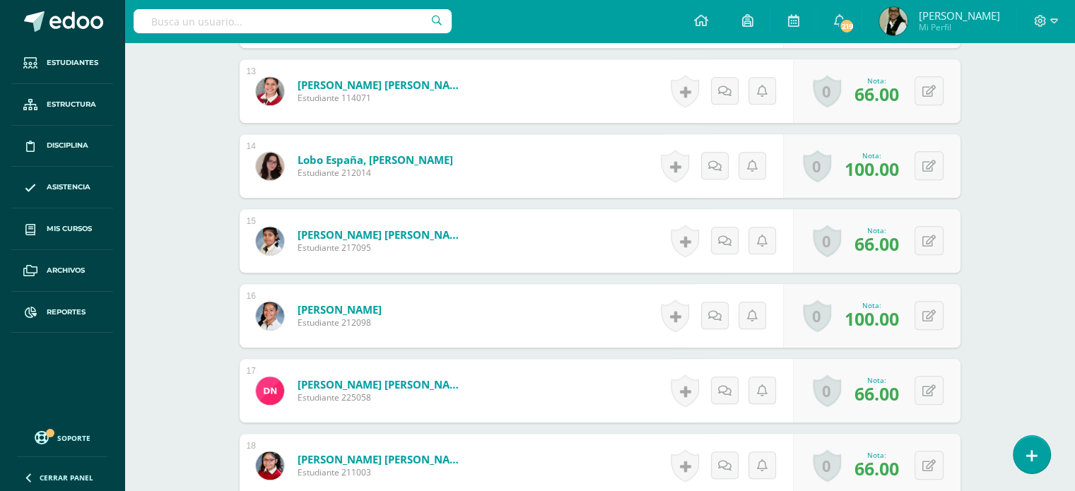
click at [891, 392] on span "66.00" at bounding box center [876, 394] width 45 height 24
click at [933, 389] on icon at bounding box center [928, 391] width 13 height 12
type input "6"
click at [840, 395] on input "text" at bounding box center [842, 395] width 57 height 28
click at [840, 393] on input "text" at bounding box center [842, 395] width 57 height 28
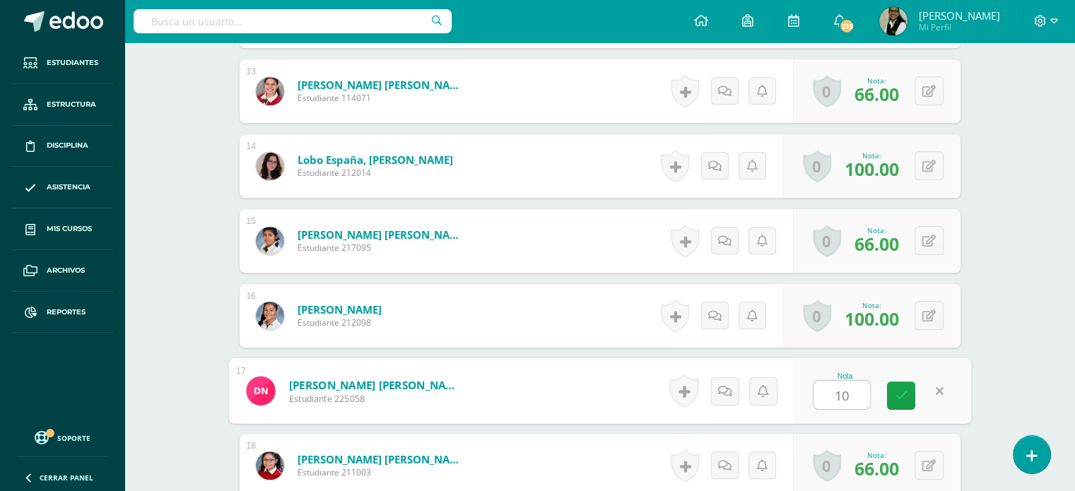
type input "100"
click at [899, 401] on link at bounding box center [901, 396] width 28 height 28
click at [902, 393] on icon at bounding box center [901, 395] width 13 height 12
click at [902, 389] on icon at bounding box center [901, 395] width 13 height 12
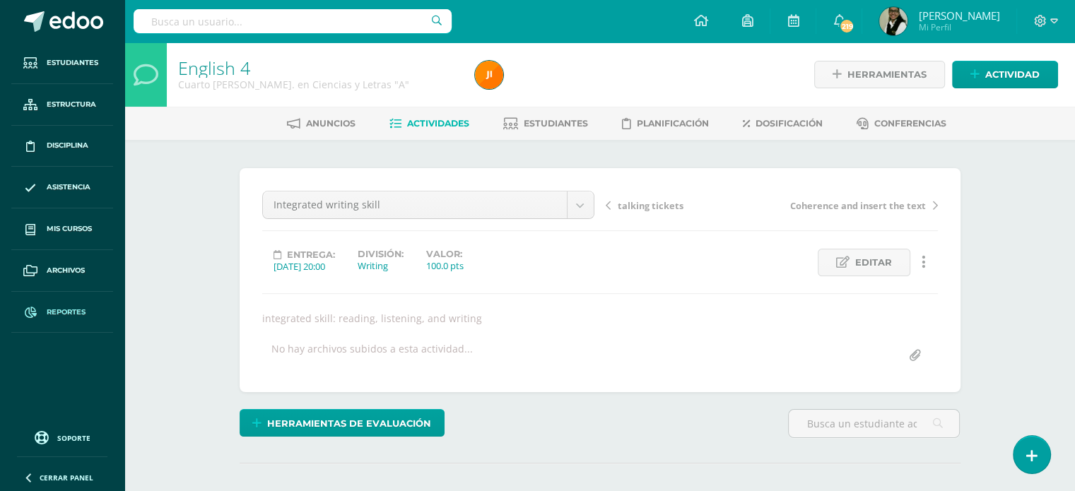
click at [77, 308] on span "Reportes" at bounding box center [66, 312] width 39 height 11
click at [82, 310] on span "Reportes" at bounding box center [66, 312] width 39 height 11
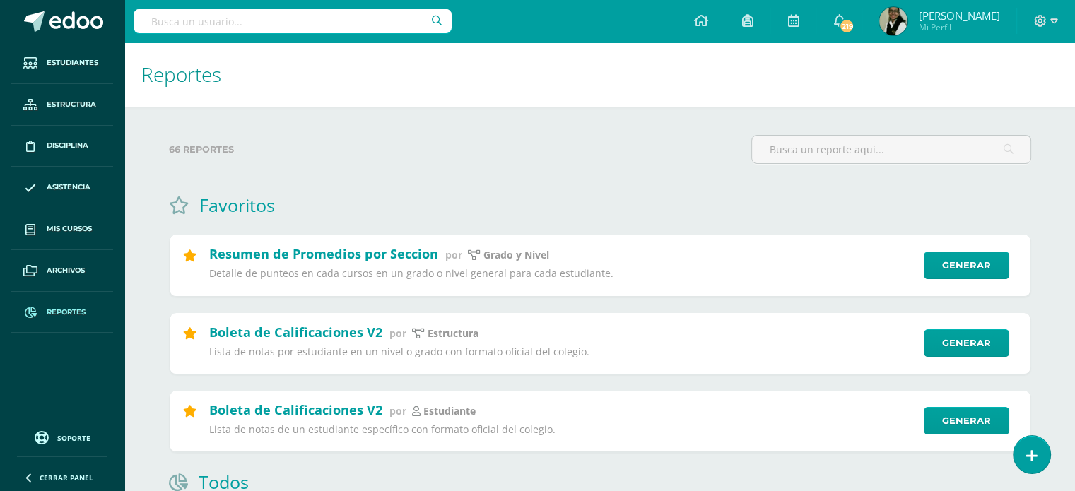
click at [658, 145] on label "66 reportes" at bounding box center [454, 149] width 571 height 29
click at [978, 426] on link "Generar" at bounding box center [973, 421] width 87 height 28
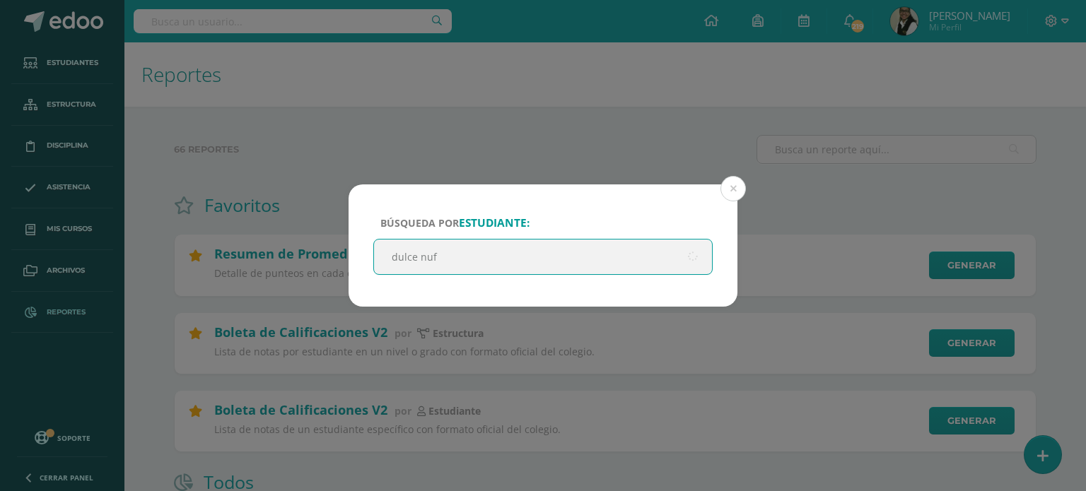
type input "[PERSON_NAME]"
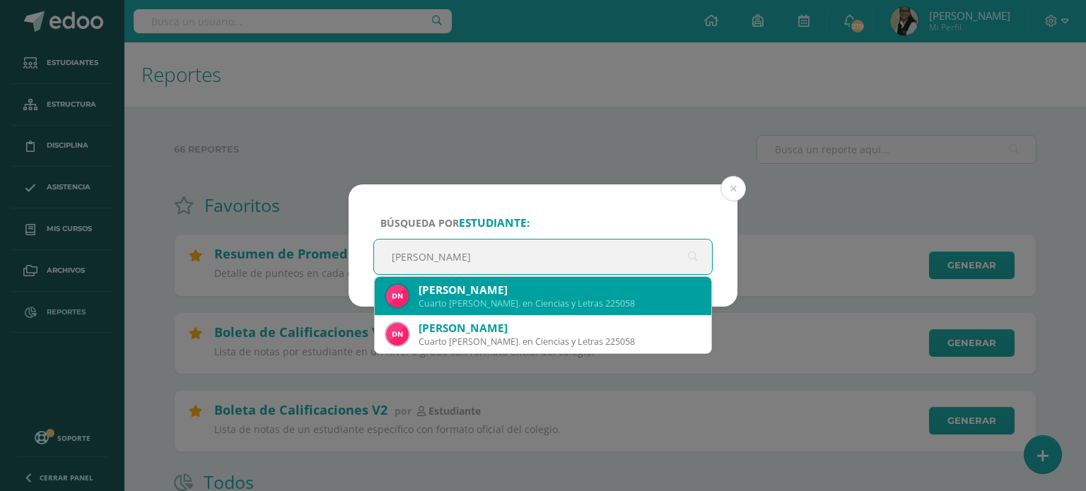
click at [599, 290] on div "[PERSON_NAME]" at bounding box center [558, 290] width 281 height 15
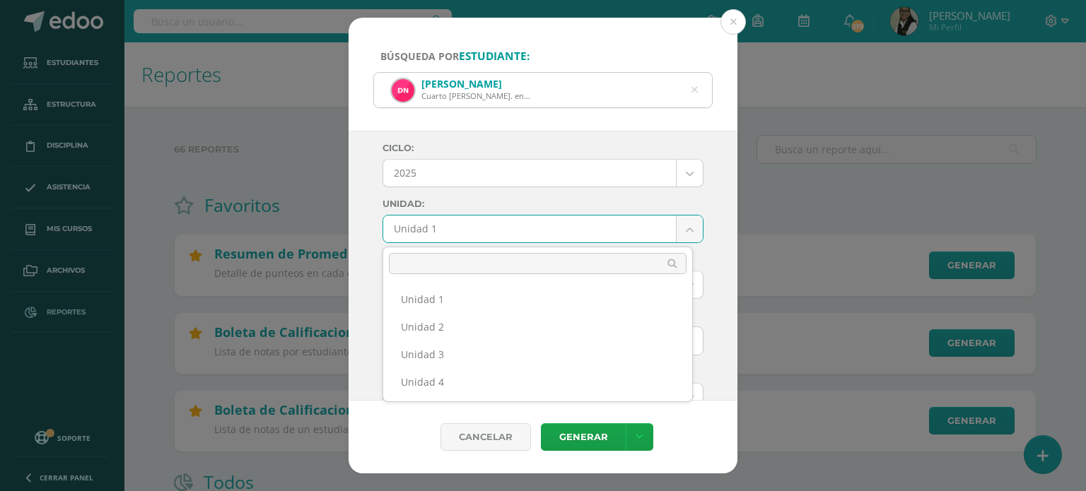
click at [628, 398] on ul "Unidad 1 Unidad 2 Unidad 3 Unidad 4" at bounding box center [537, 341] width 309 height 122
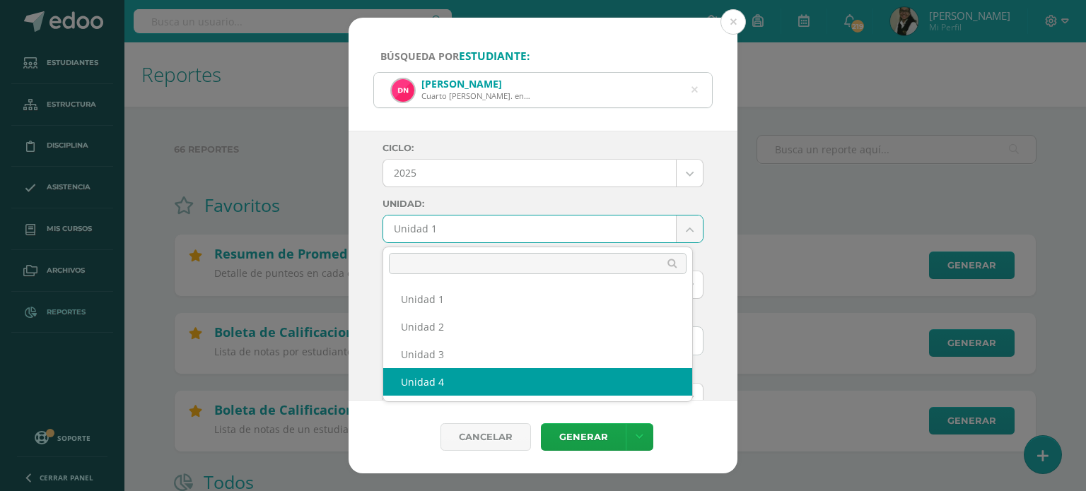
select select "Unidad 4"
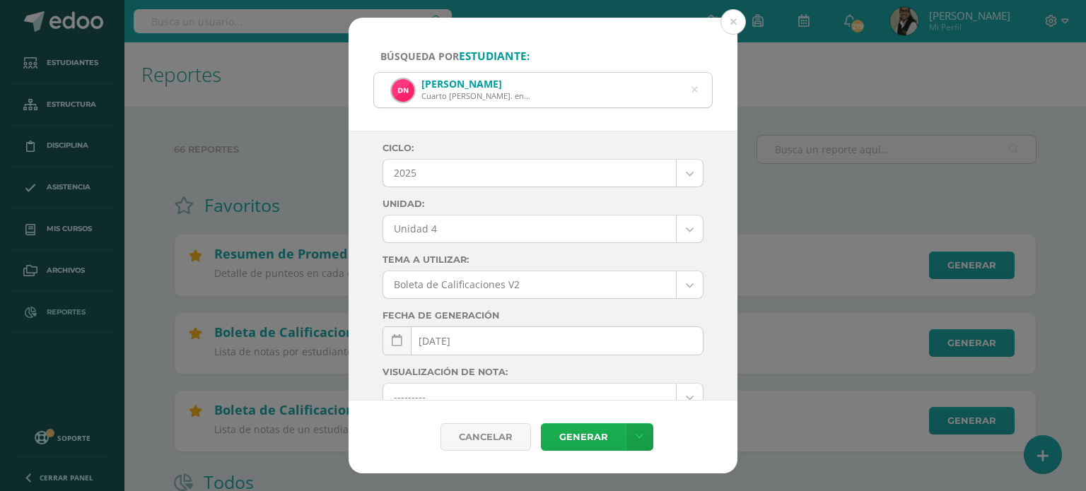
click at [597, 435] on link "Generar" at bounding box center [583, 437] width 85 height 28
click at [739, 19] on button at bounding box center [732, 21] width 25 height 25
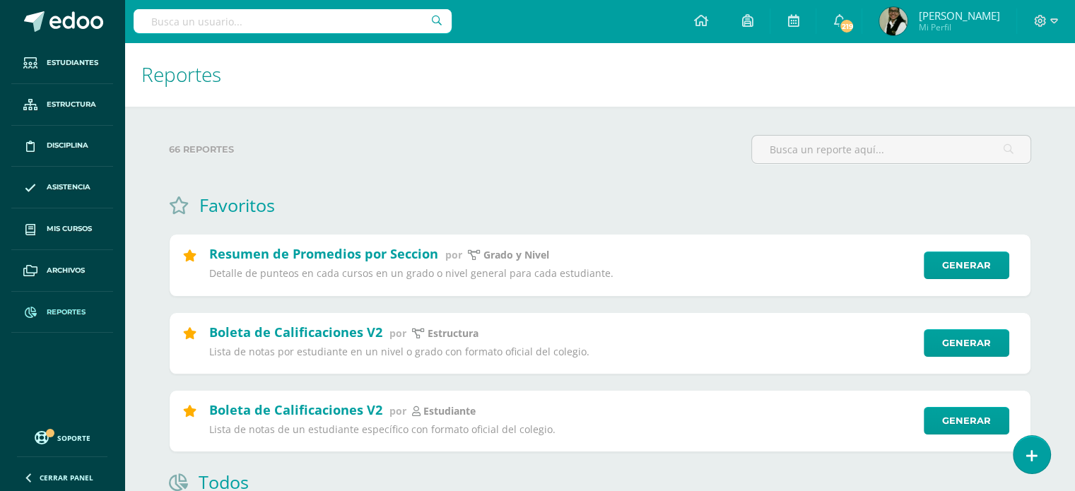
click at [303, 20] on input "text" at bounding box center [293, 21] width 318 height 24
type input "ji nit"
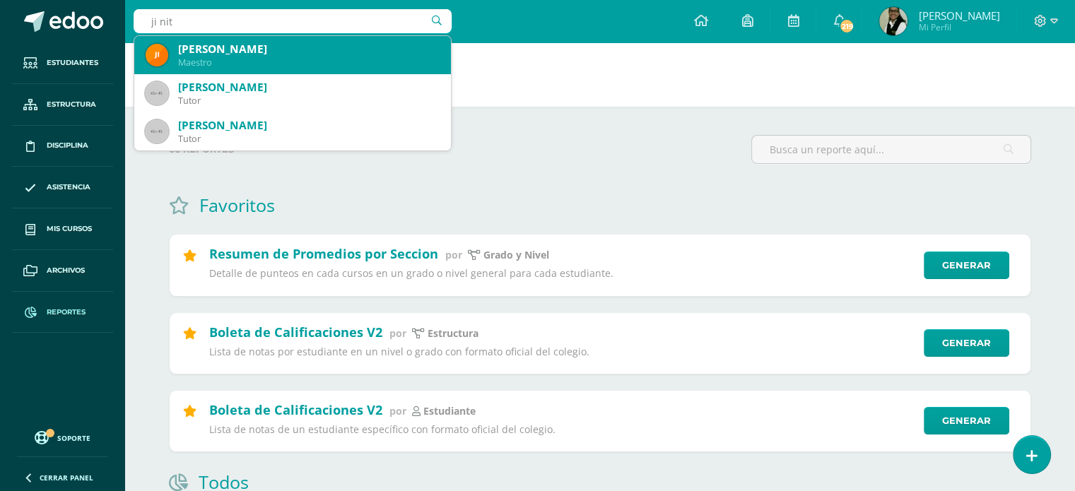
click at [249, 49] on div "[PERSON_NAME]" at bounding box center [309, 49] width 262 height 15
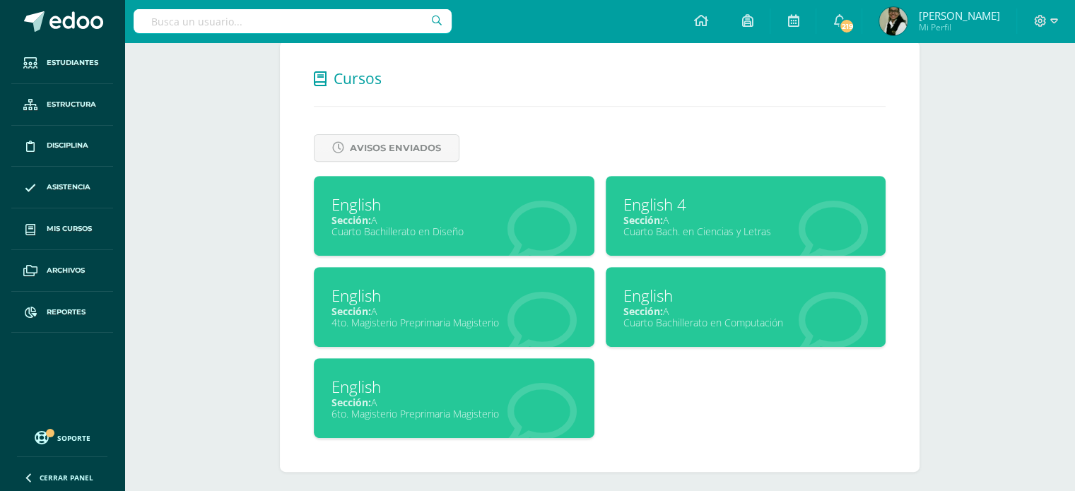
scroll to position [542, 0]
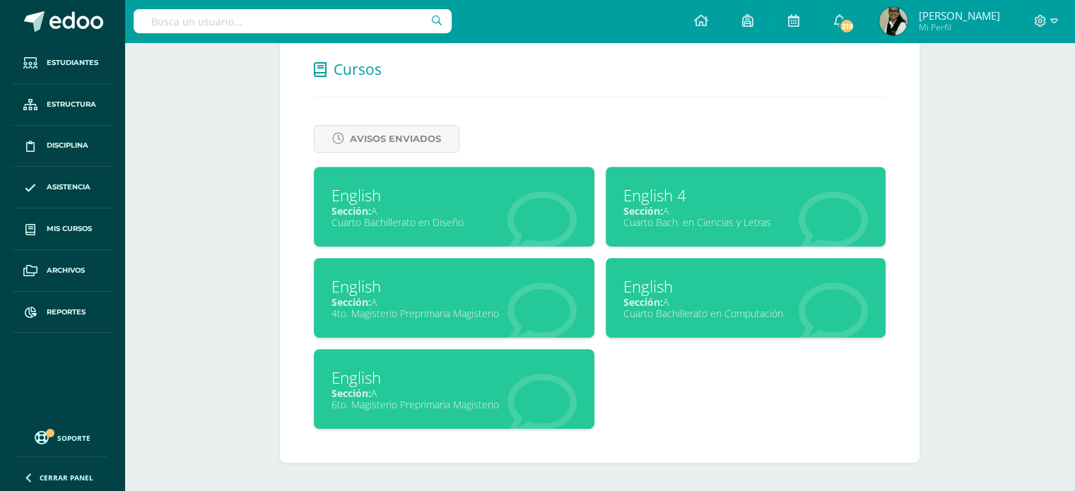
click at [447, 213] on div "Sección: A" at bounding box center [453, 210] width 245 height 13
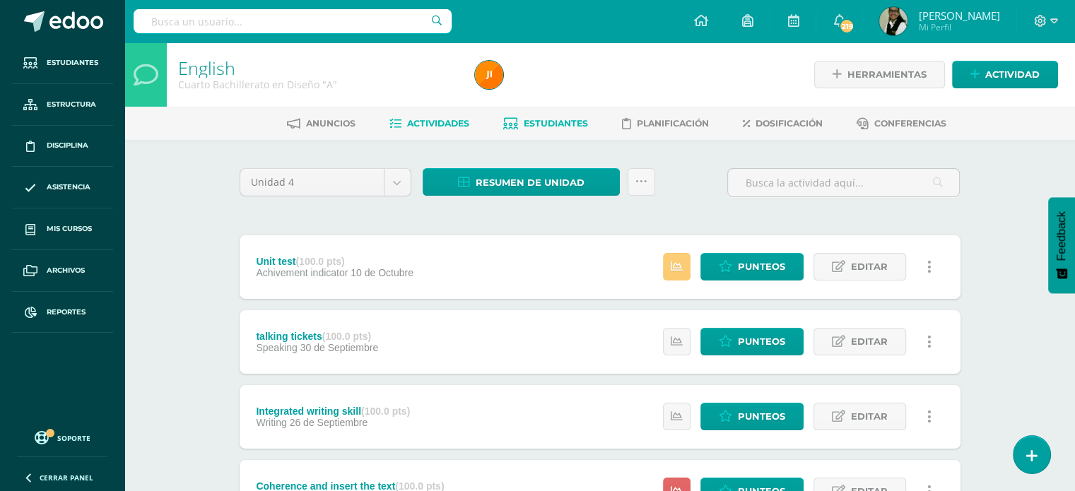
click at [554, 127] on span "Estudiantes" at bounding box center [556, 123] width 64 height 11
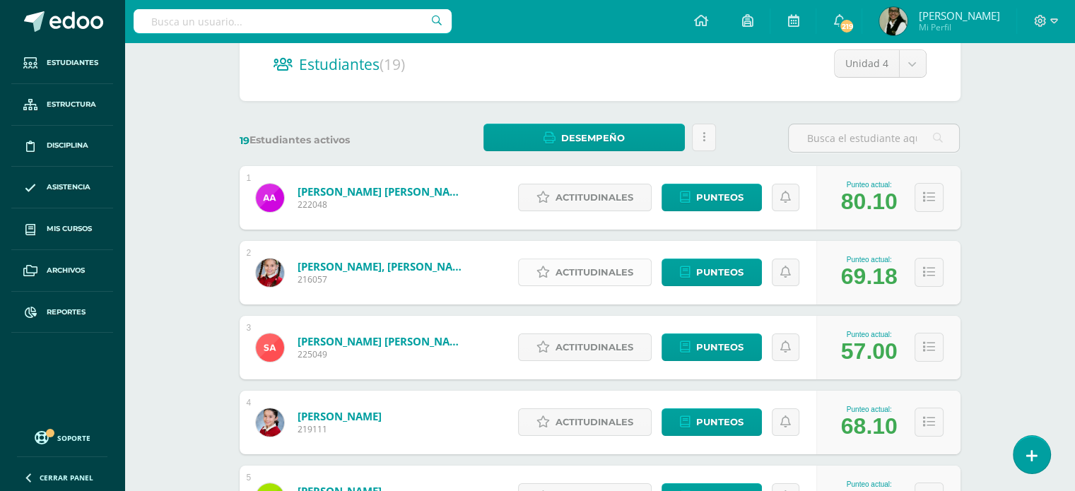
scroll to position [283, 0]
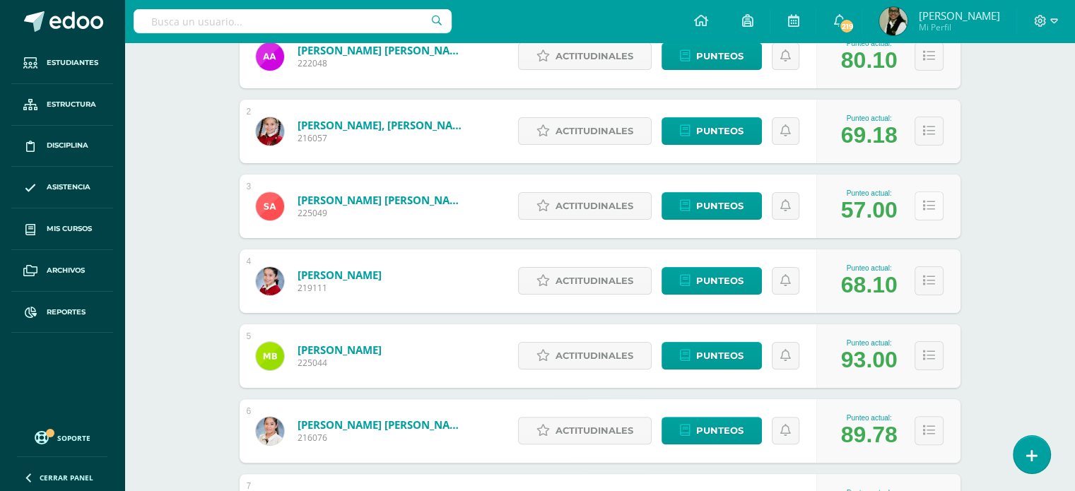
click at [938, 208] on button at bounding box center [929, 206] width 29 height 29
click at [931, 206] on icon at bounding box center [929, 206] width 12 height 12
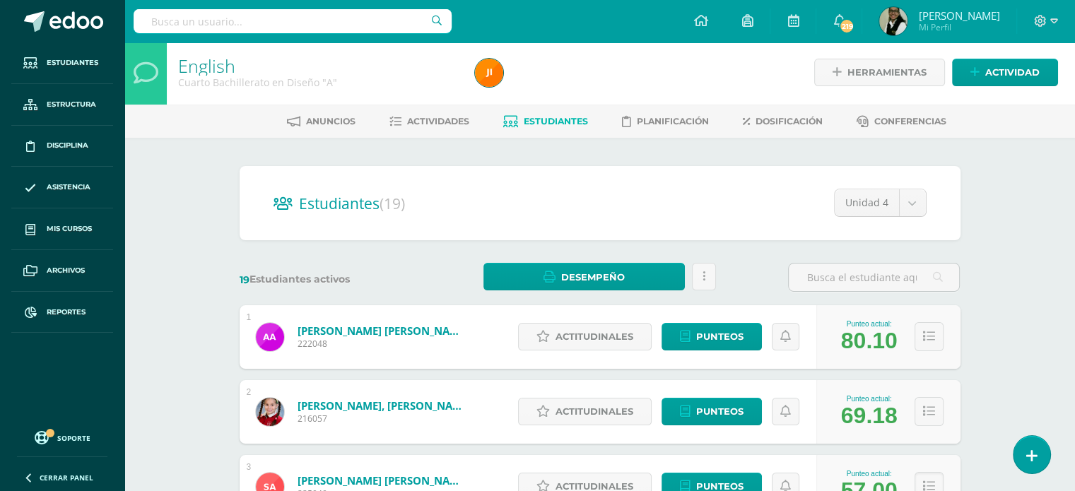
scroll to position [0, 0]
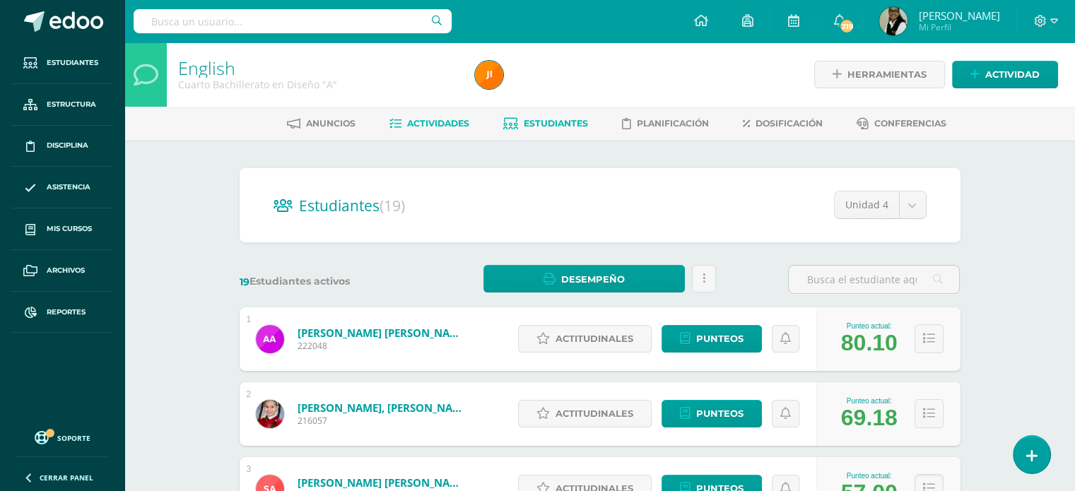
click at [434, 124] on span "Actividades" at bounding box center [438, 123] width 62 height 11
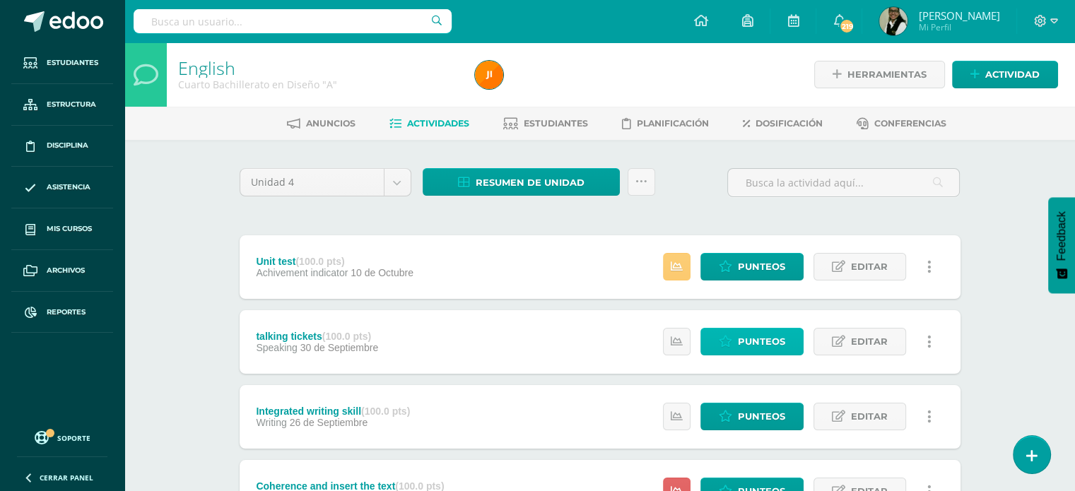
click at [763, 339] on span "Punteos" at bounding box center [761, 342] width 47 height 26
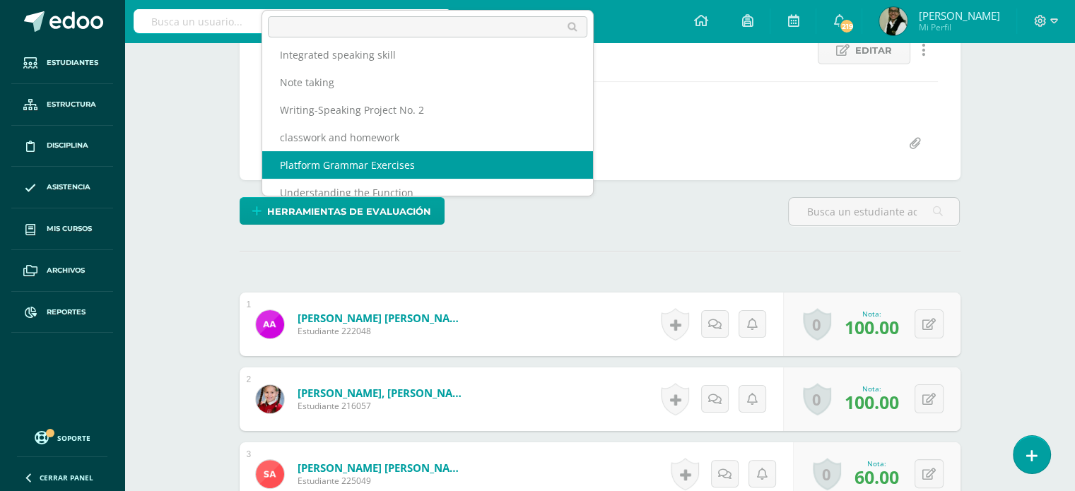
scroll to position [59, 0]
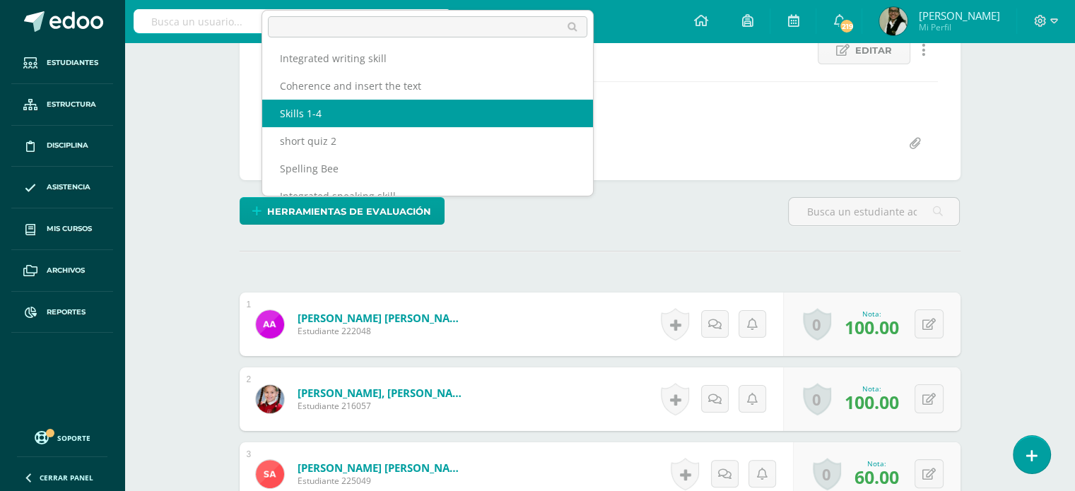
select select "/dashboard/teacher/grade-activity/209141/"
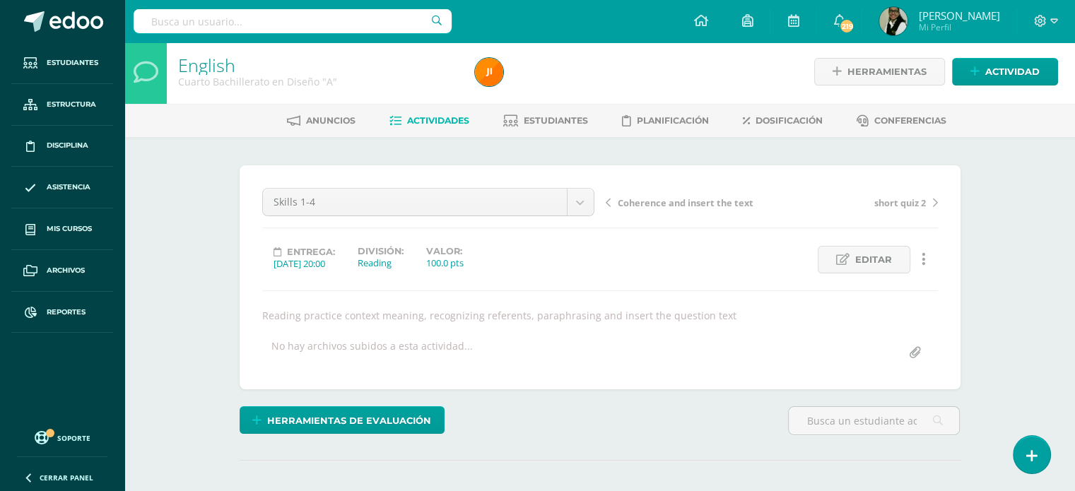
scroll to position [1, 0]
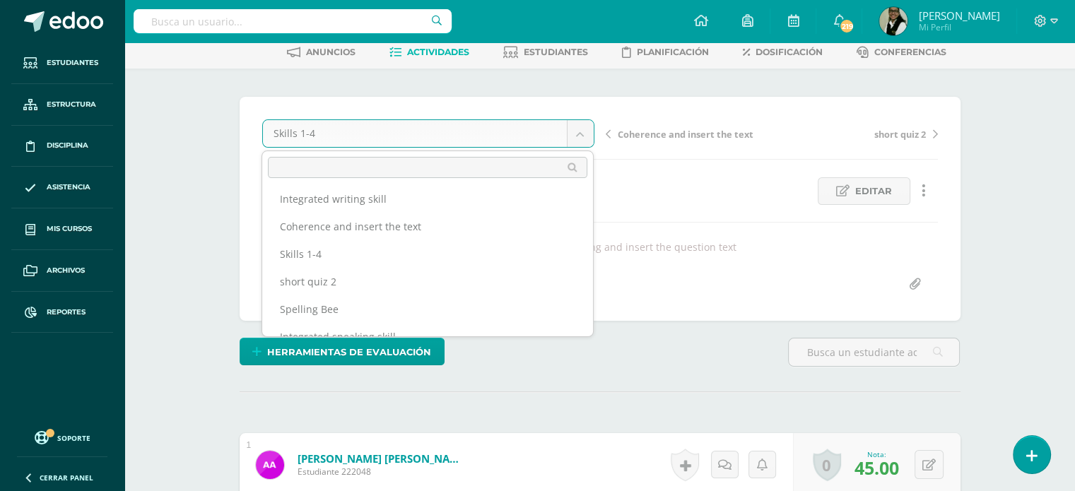
scroll to position [0, 0]
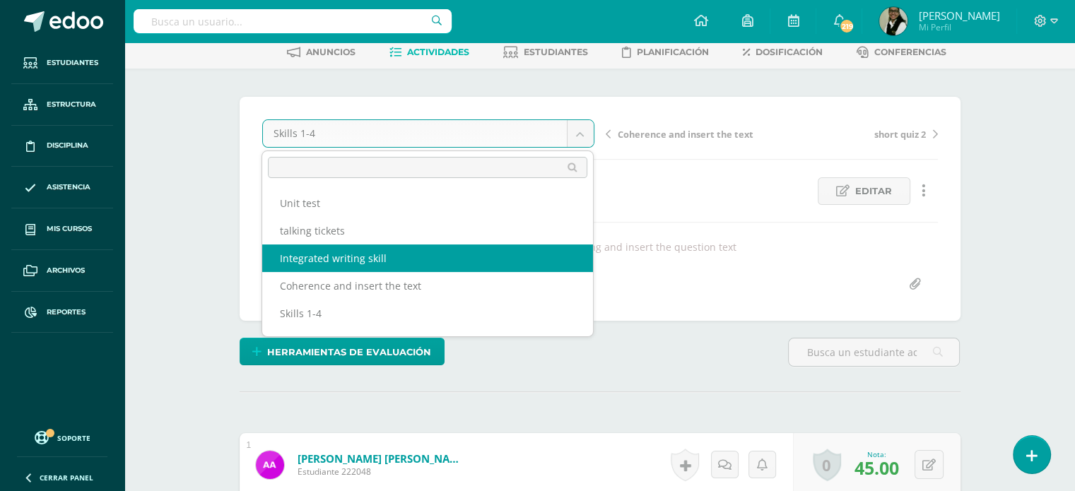
select select "/dashboard/teacher/grade-activity/209133/"
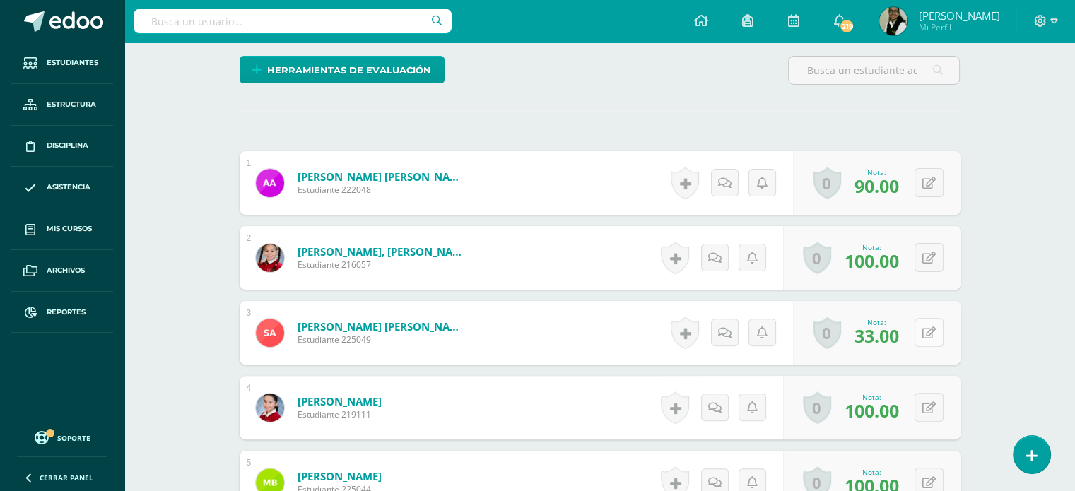
scroll to position [354, 0]
click at [886, 336] on span "33.00" at bounding box center [876, 335] width 45 height 24
click at [932, 335] on icon at bounding box center [928, 333] width 13 height 12
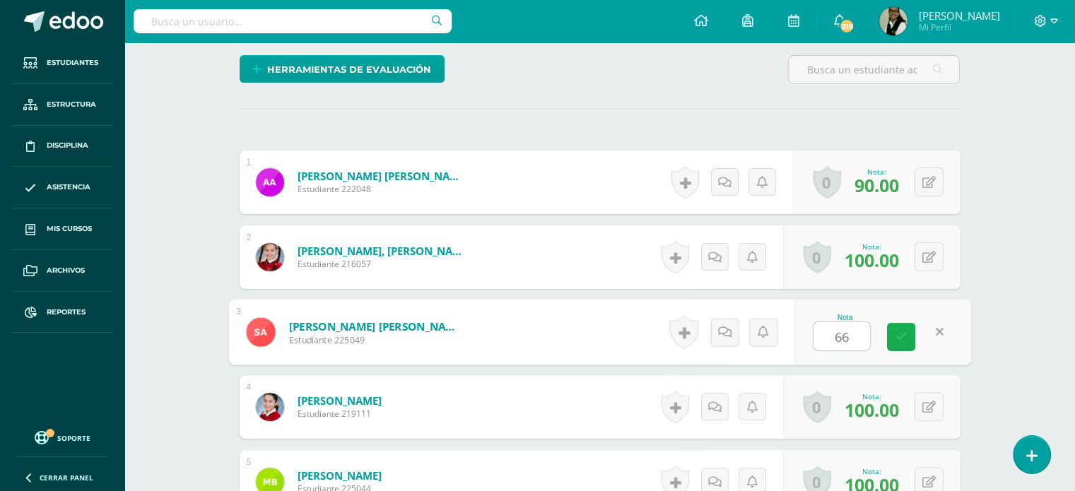
type input "66."
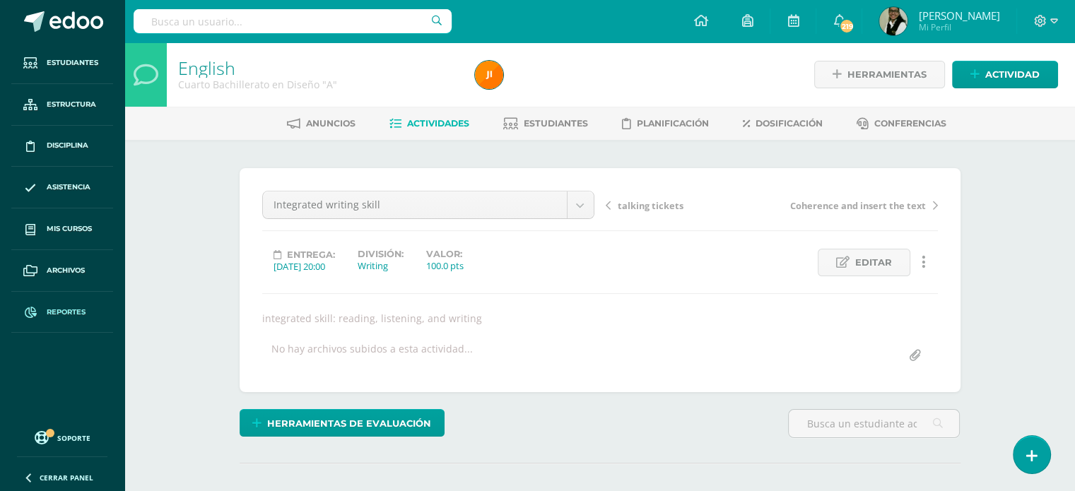
click at [83, 307] on span "Reportes" at bounding box center [66, 312] width 39 height 11
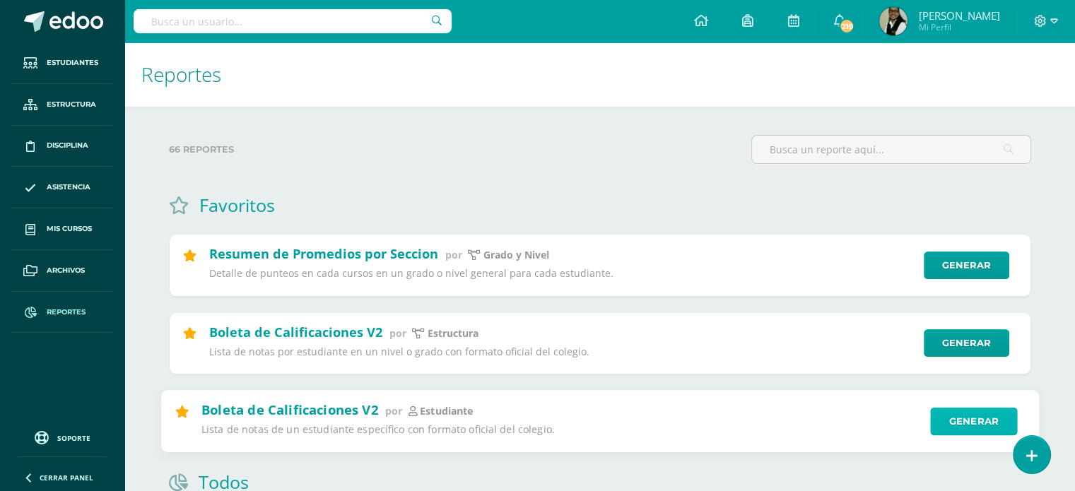
click at [949, 420] on link "Generar" at bounding box center [973, 421] width 87 height 28
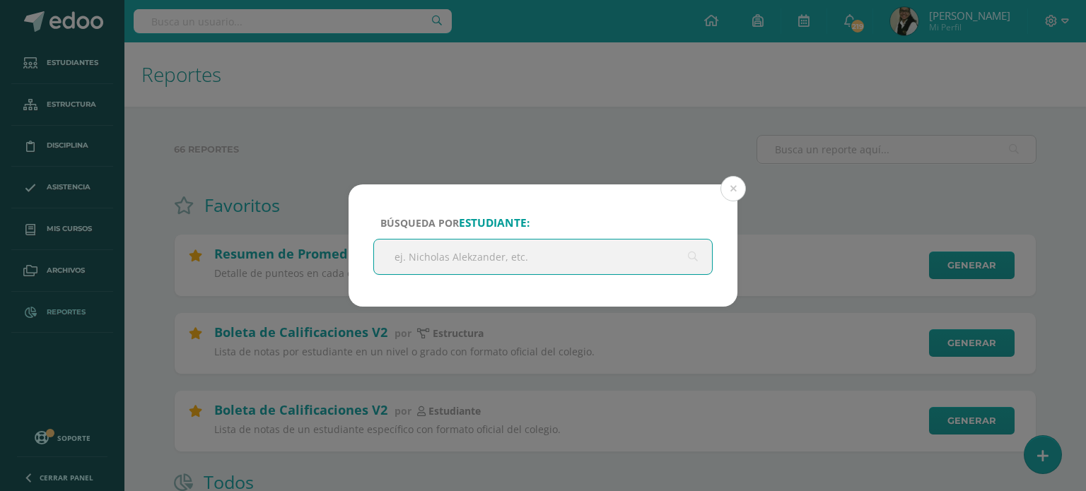
click at [622, 255] on input "text" at bounding box center [543, 257] width 338 height 35
type input "[PERSON_NAME]"
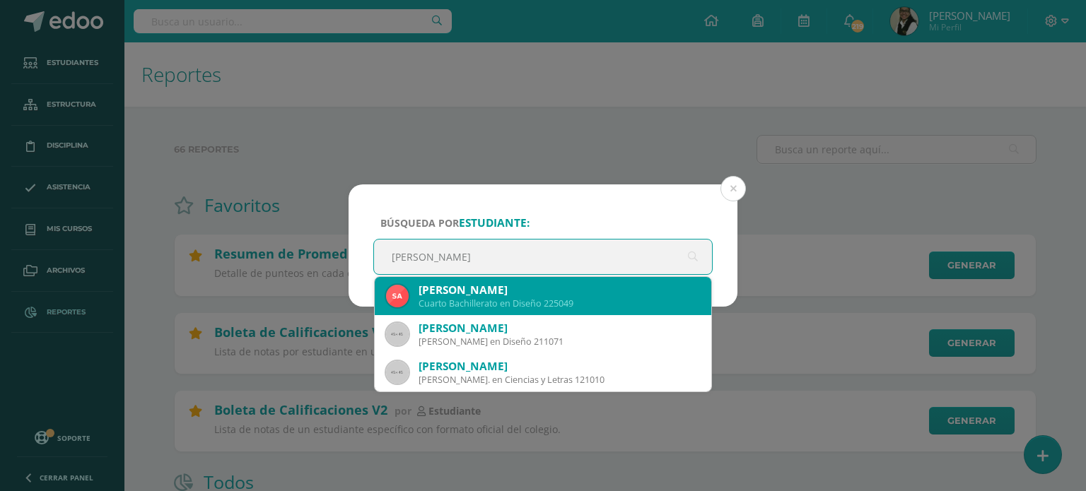
click at [583, 292] on div "[PERSON_NAME]" at bounding box center [558, 290] width 281 height 15
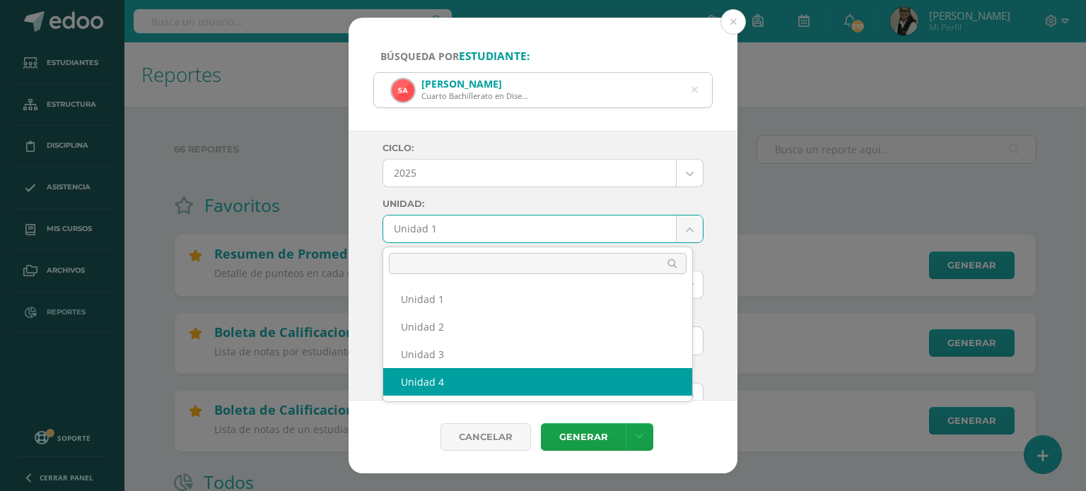
select select "Unidad 4"
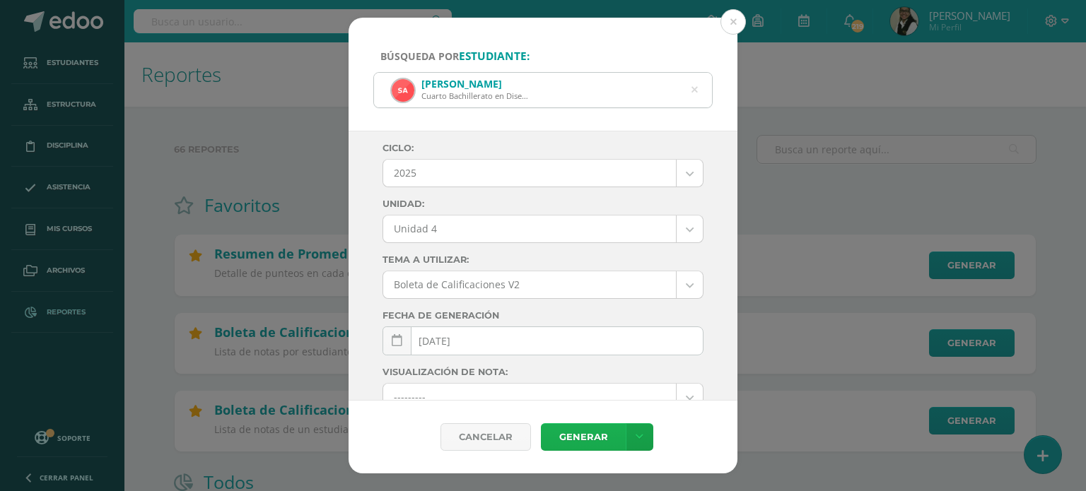
click at [595, 435] on link "Generar" at bounding box center [583, 437] width 85 height 28
